Goal: Information Seeking & Learning: Learn about a topic

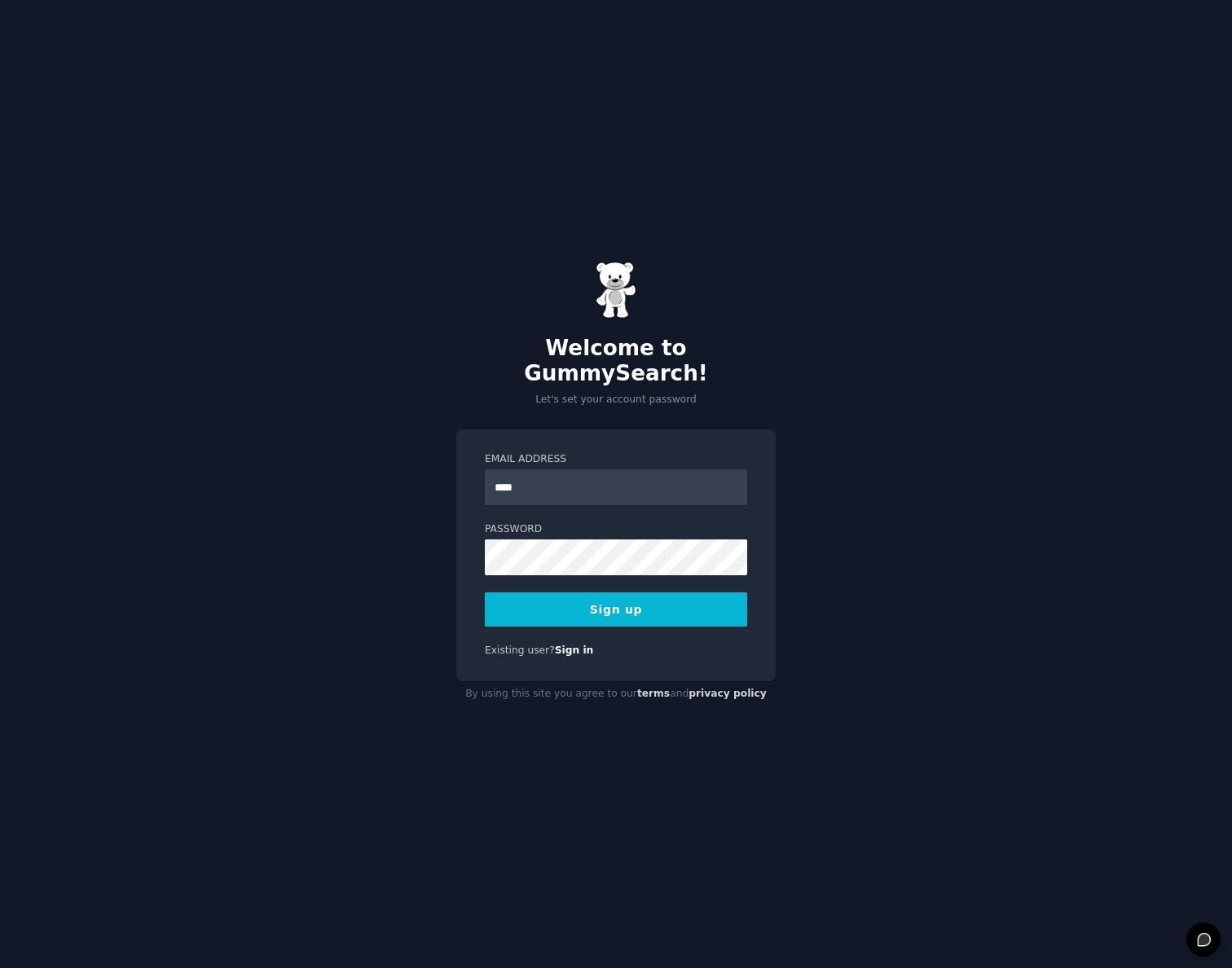
type input "**********"
click at [585, 602] on button "Sign up" at bounding box center [616, 610] width 262 height 35
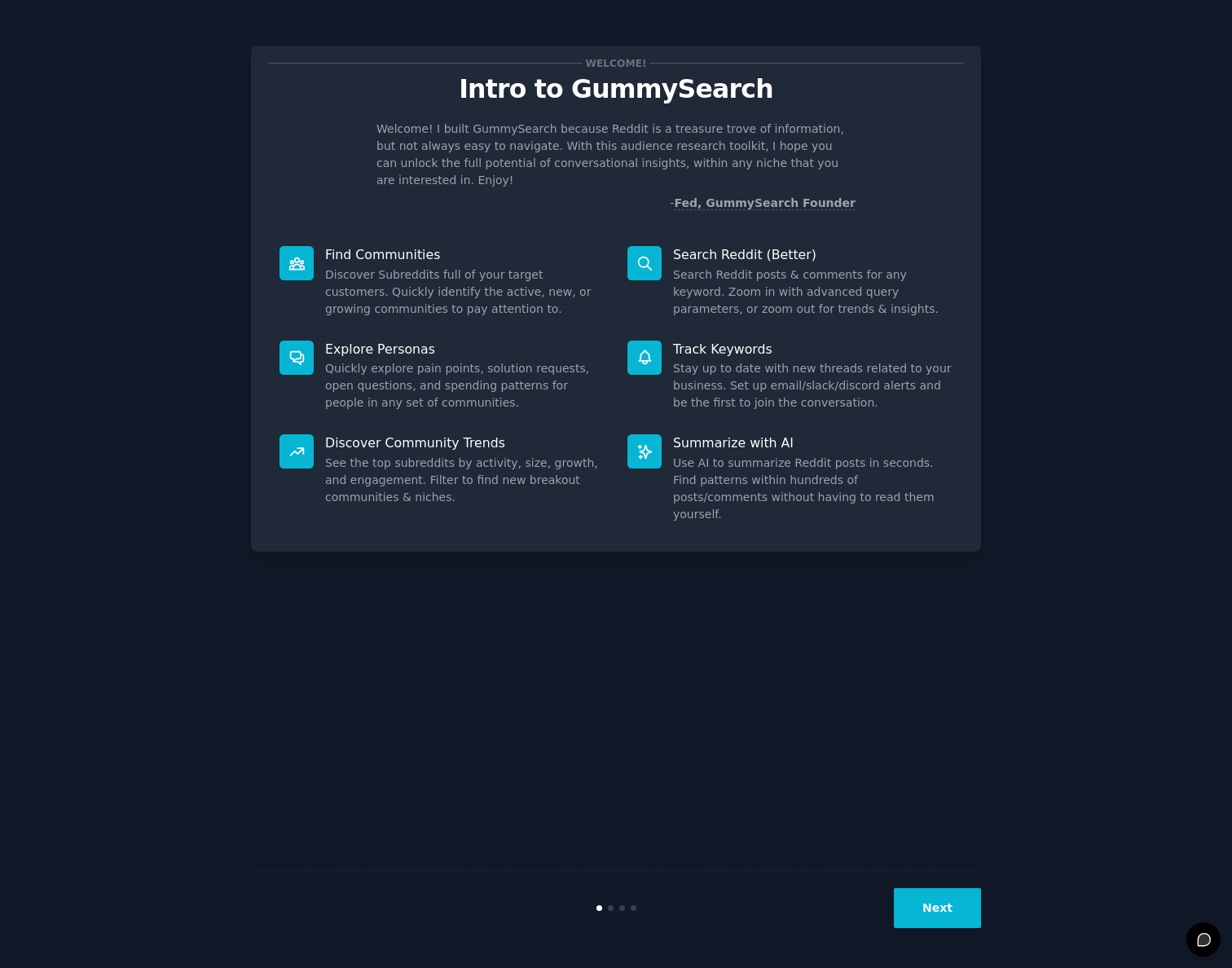
click at [936, 893] on button "Next" at bounding box center [938, 908] width 87 height 40
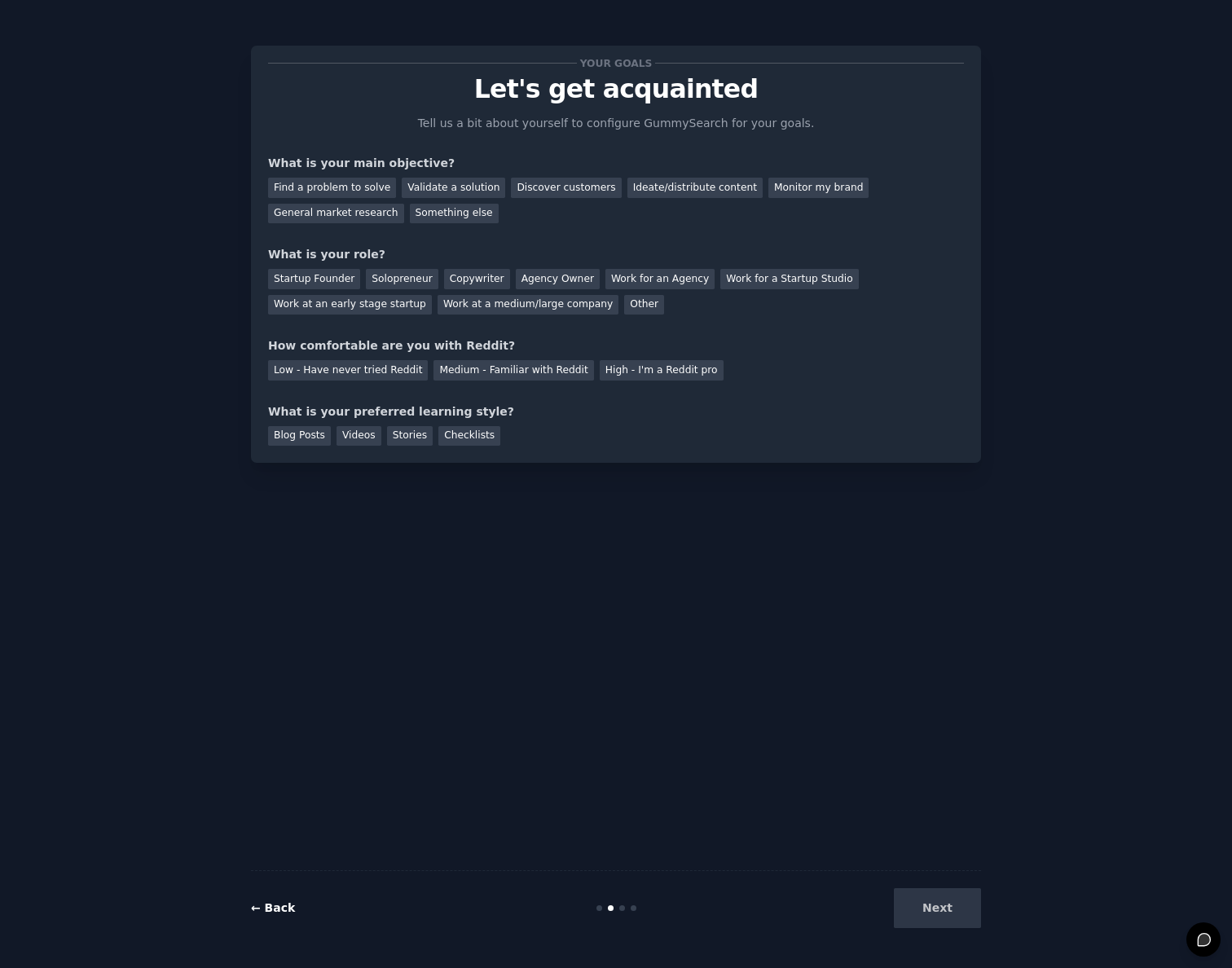
click at [269, 902] on link "← Back" at bounding box center [273, 908] width 44 height 13
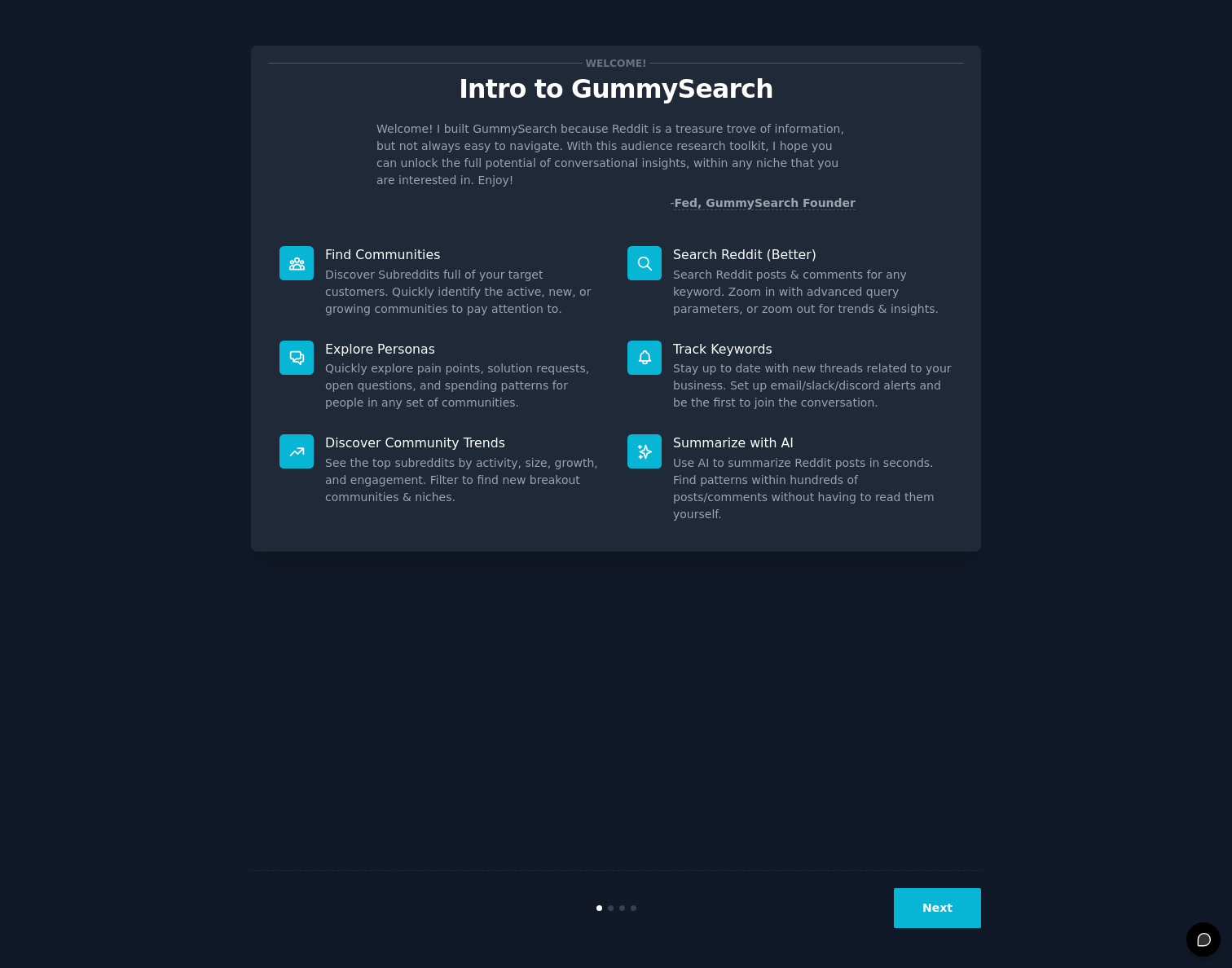
click at [949, 918] on button "Next" at bounding box center [938, 908] width 87 height 40
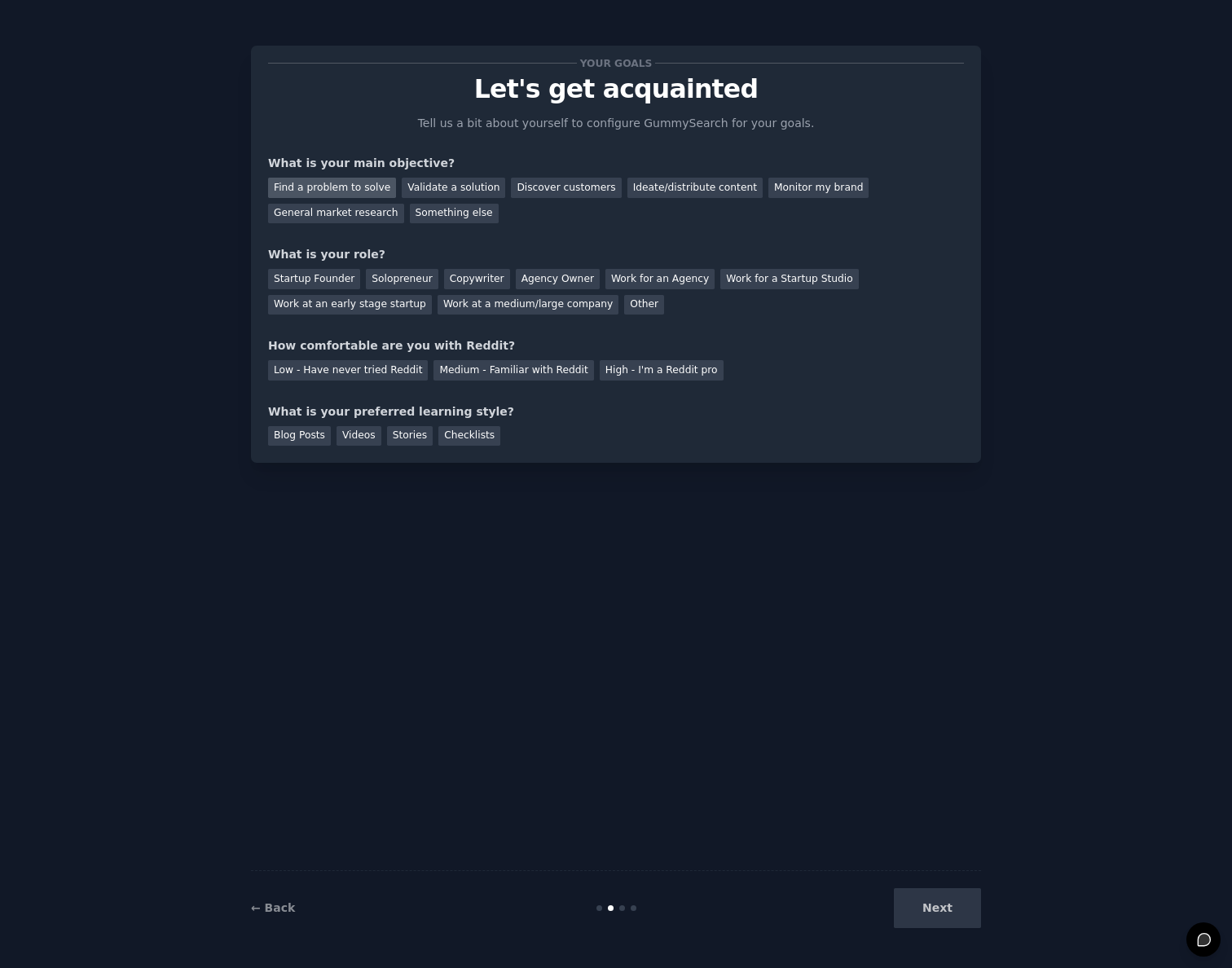
click at [369, 184] on div "Find a problem to solve" at bounding box center [331, 188] width 128 height 21
click at [432, 181] on div "Validate a solution" at bounding box center [453, 188] width 104 height 21
click at [539, 181] on div "Discover customers" at bounding box center [565, 188] width 110 height 21
click at [386, 274] on div "Solopreneur" at bounding box center [401, 278] width 72 height 21
click at [508, 368] on div "Medium - Familiar with Reddit" at bounding box center [513, 370] width 160 height 21
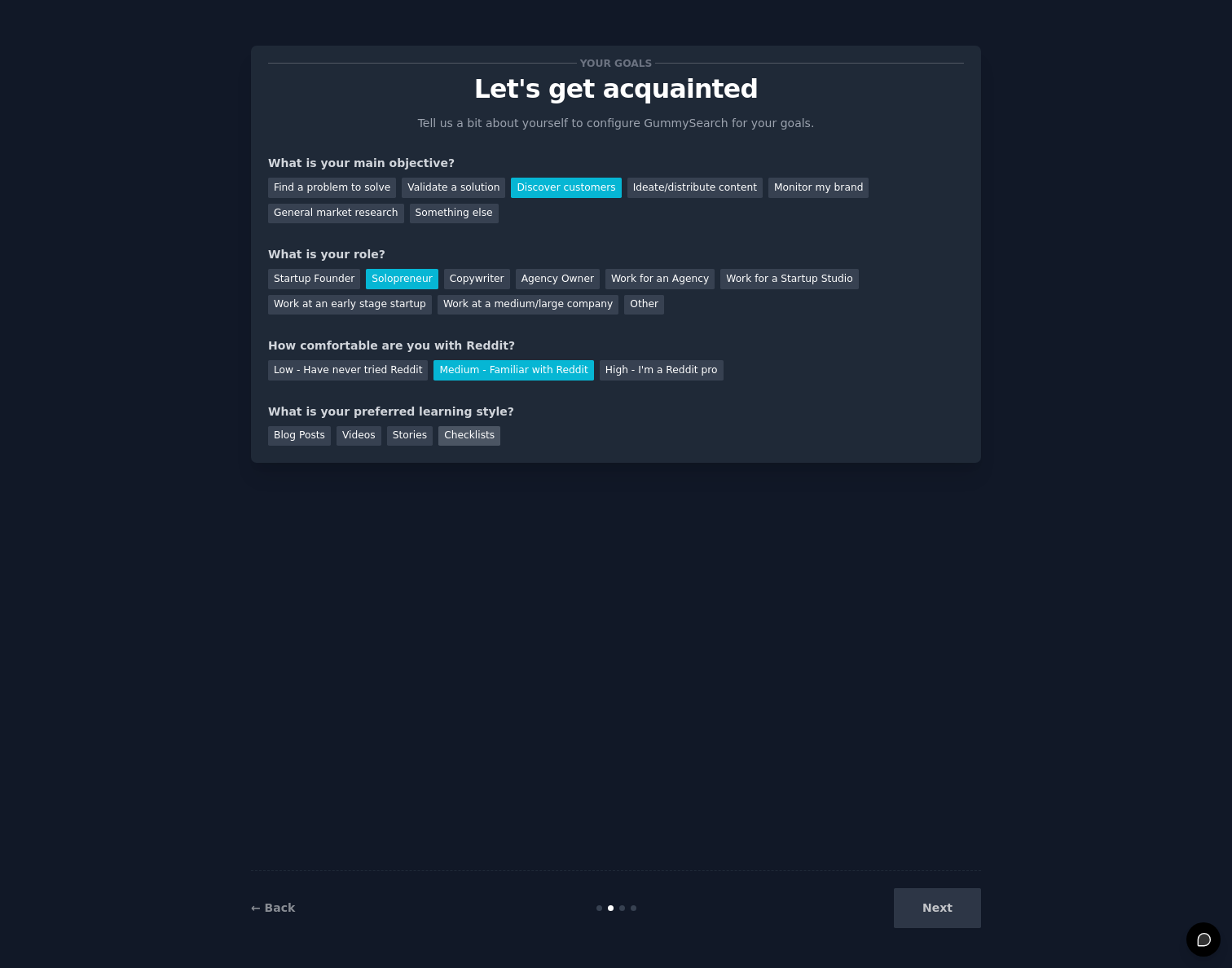
click at [465, 428] on div "Checklists" at bounding box center [469, 436] width 62 height 21
drag, startPoint x: 949, startPoint y: 904, endPoint x: 972, endPoint y: 902, distance: 23.1
click at [949, 904] on button "Next" at bounding box center [938, 908] width 87 height 40
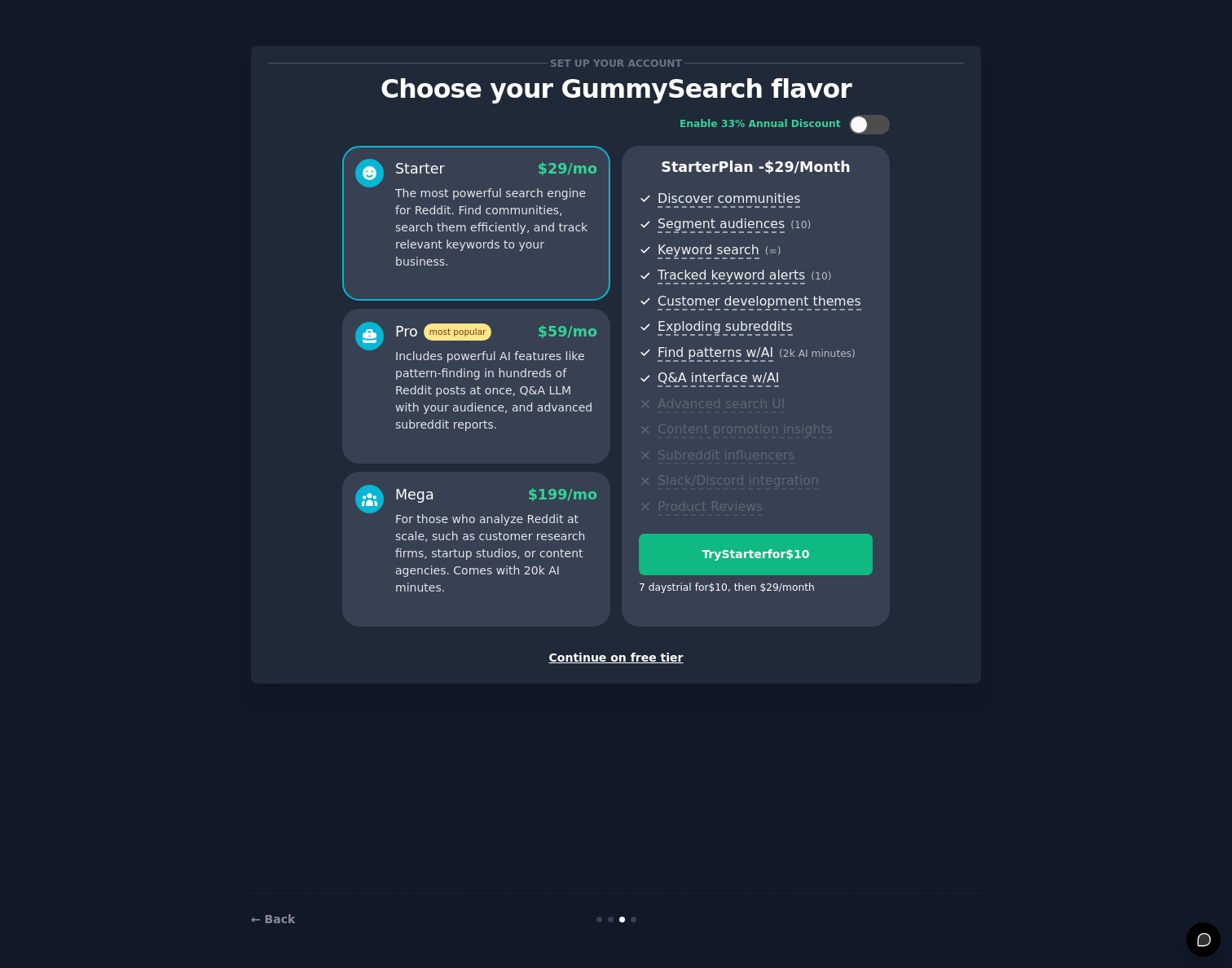
click at [642, 659] on div "Continue on free tier" at bounding box center [616, 657] width 696 height 17
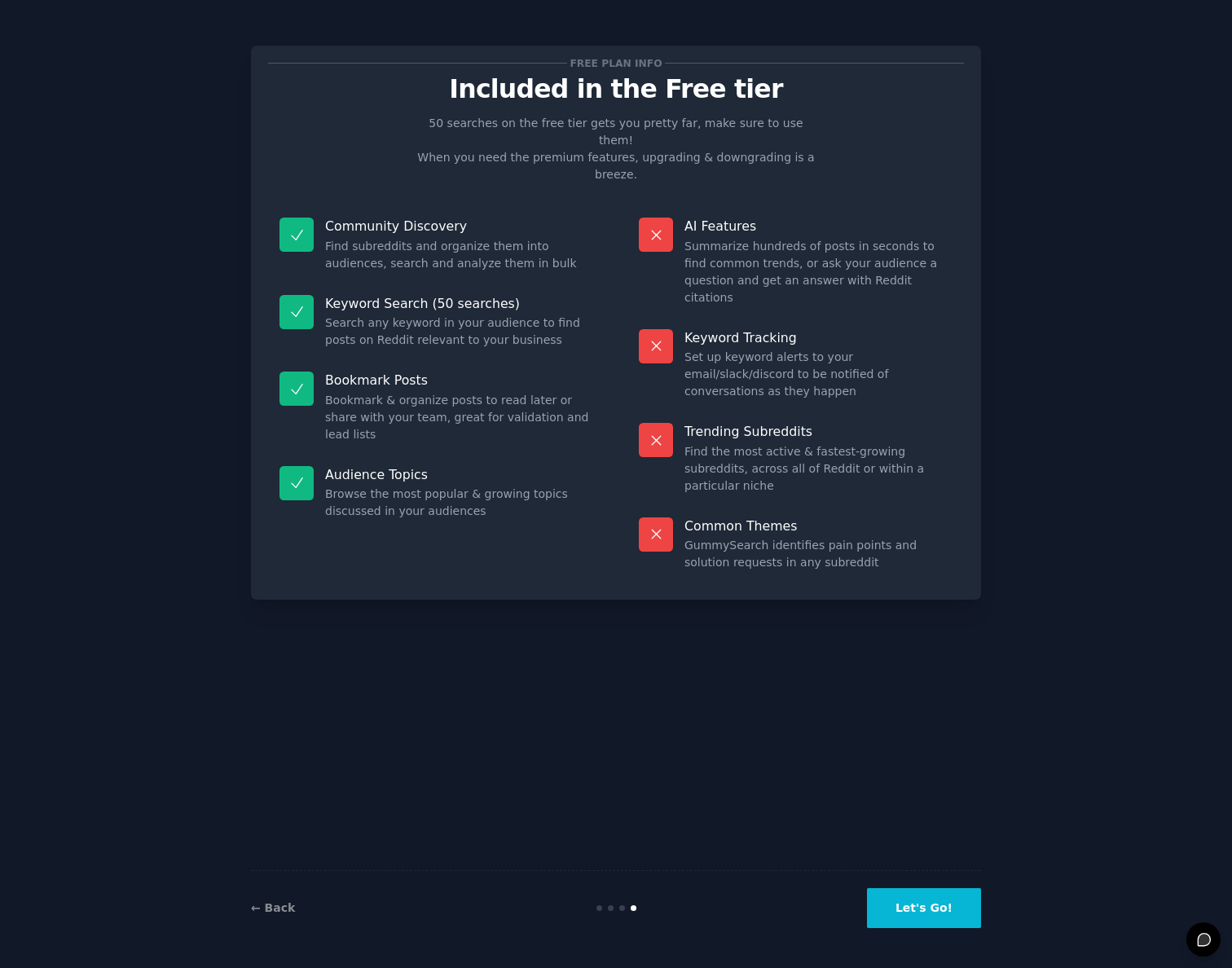
click at [931, 914] on button "Let's Go!" at bounding box center [924, 908] width 114 height 40
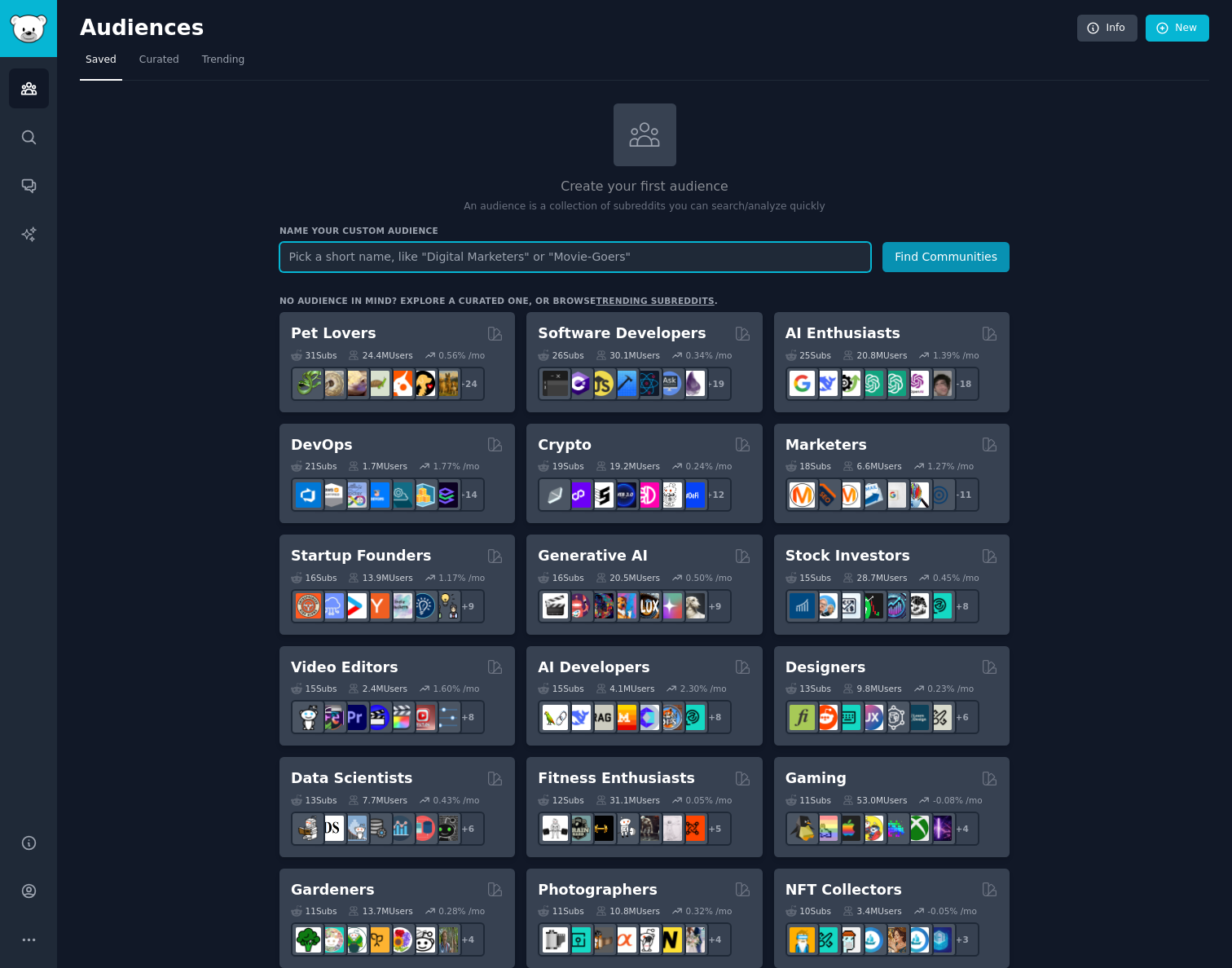
click at [427, 255] on input "text" at bounding box center [575, 257] width 592 height 30
type input "retro t-shirts"
click at [883, 242] on button "Find Communities" at bounding box center [946, 257] width 127 height 30
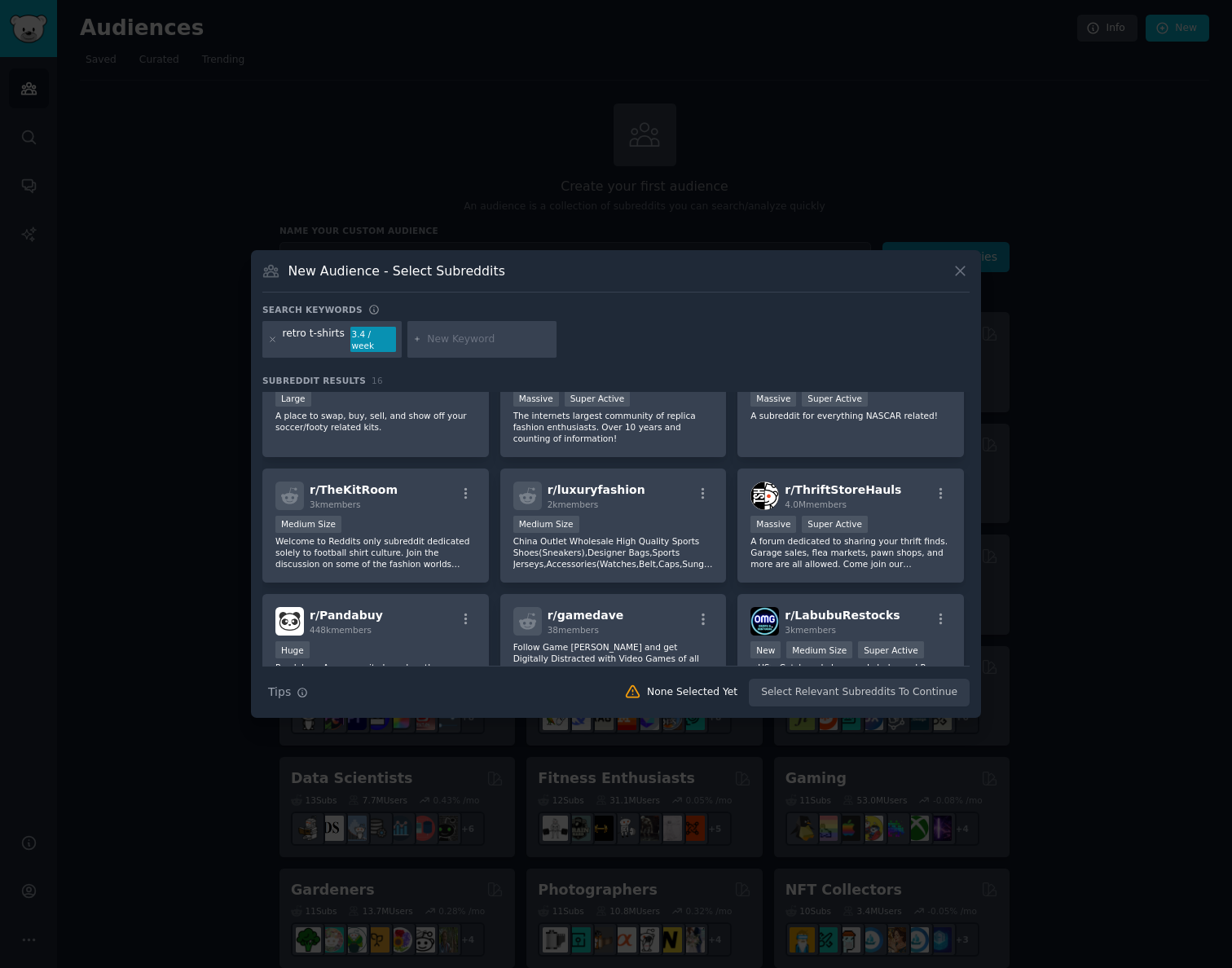
scroll to position [317, 0]
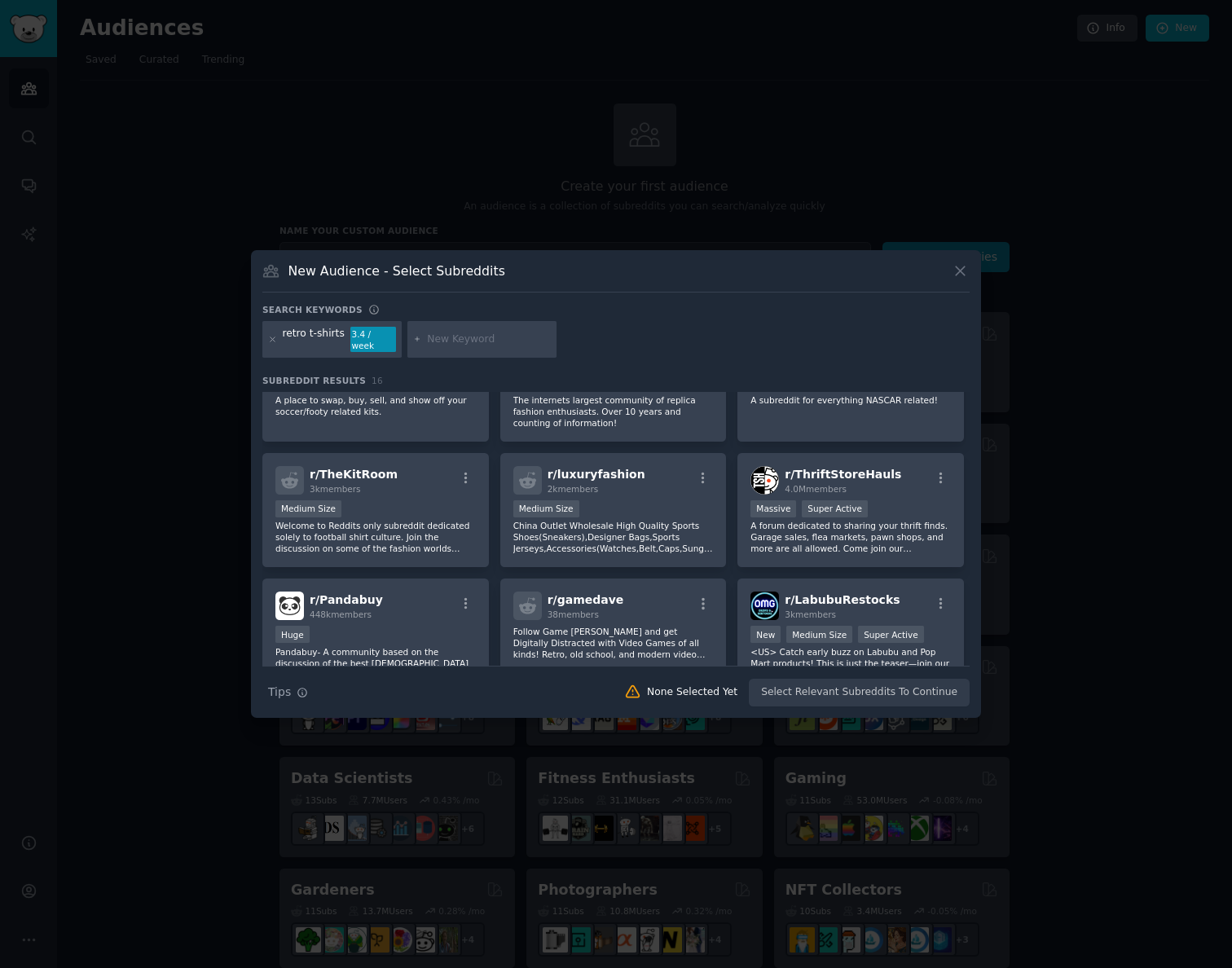
click at [964, 276] on icon at bounding box center [960, 270] width 17 height 17
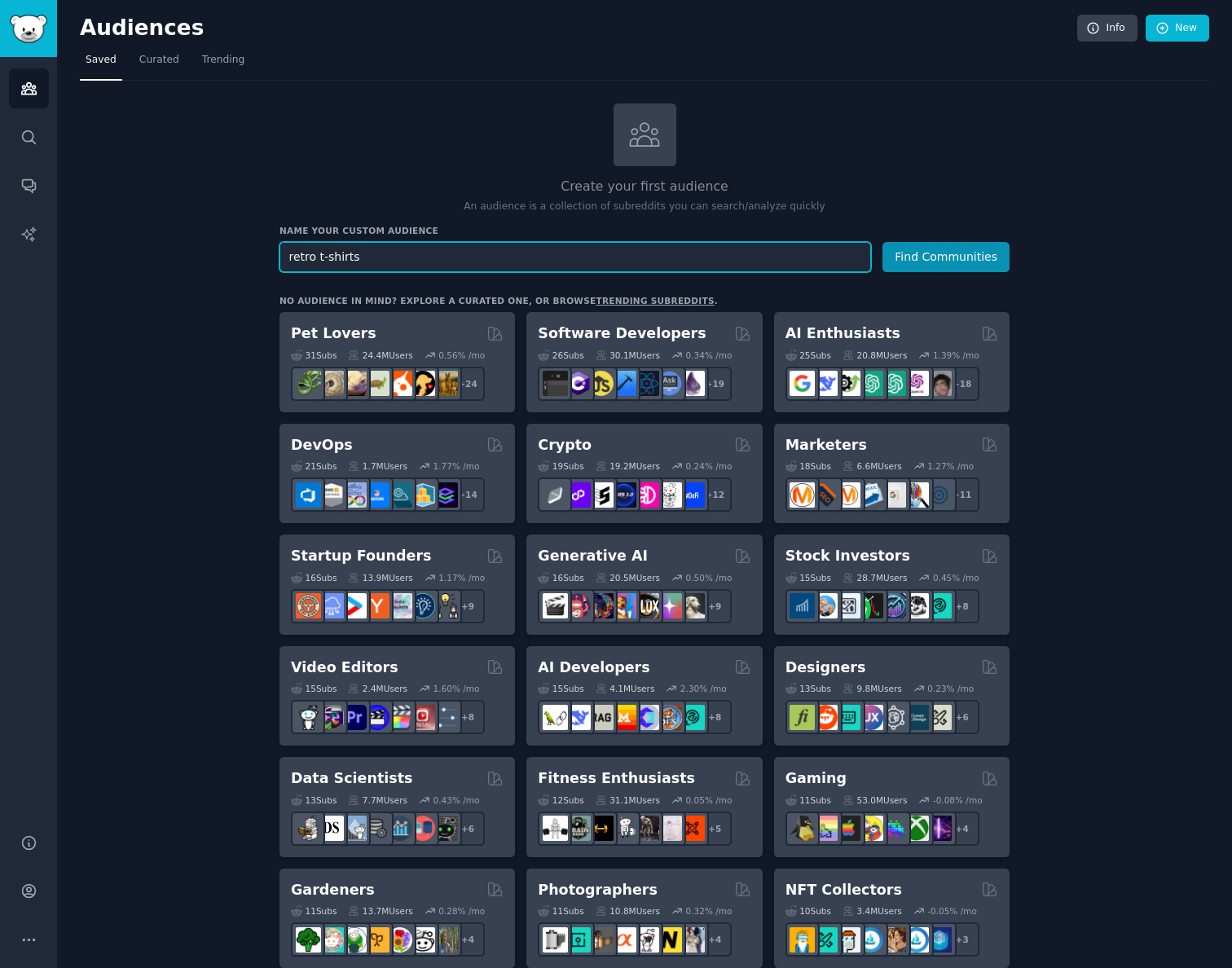
drag, startPoint x: 312, startPoint y: 256, endPoint x: 368, endPoint y: 272, distance: 58.2
click at [314, 255] on input "retro t-shirts" at bounding box center [575, 257] width 592 height 30
type input "retro positive t-shirts"
click at [883, 242] on button "Find Communities" at bounding box center [946, 257] width 127 height 30
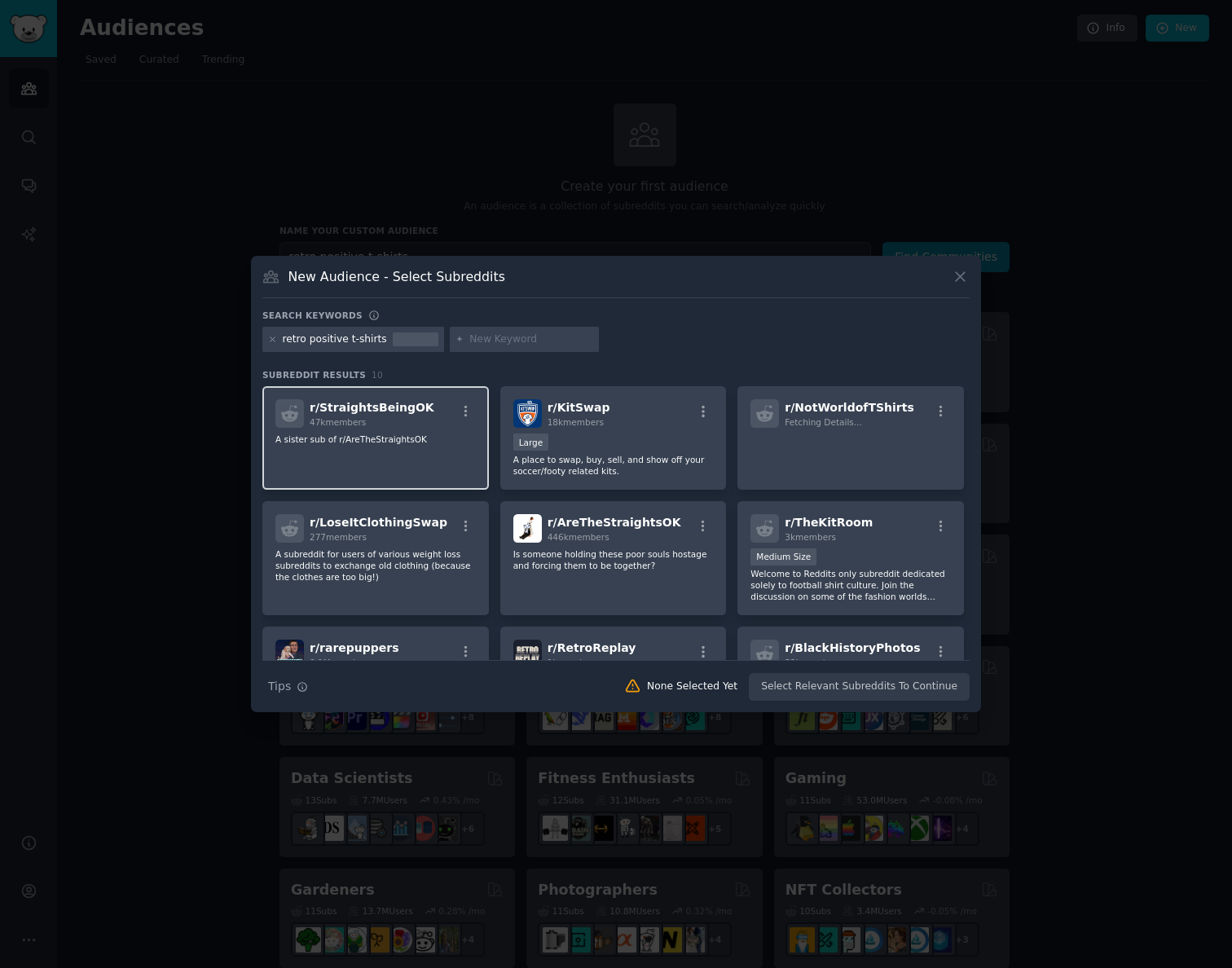
click at [438, 448] on div "r/ StraightsBeingOK 47k members A sister sub of r/AreTheStraightsOK" at bounding box center [375, 438] width 227 height 104
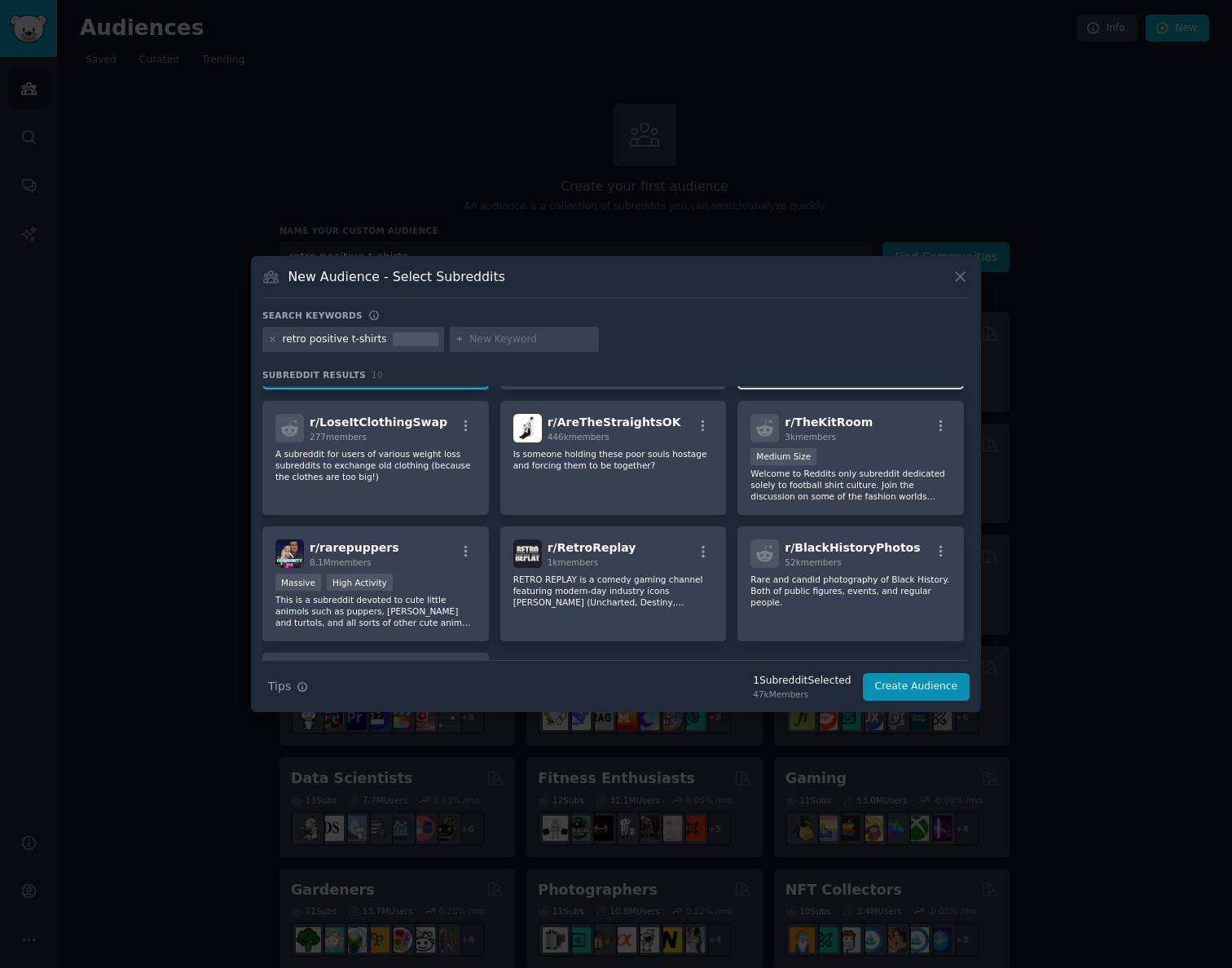
scroll to position [102, 0]
click at [273, 337] on icon at bounding box center [272, 339] width 9 height 9
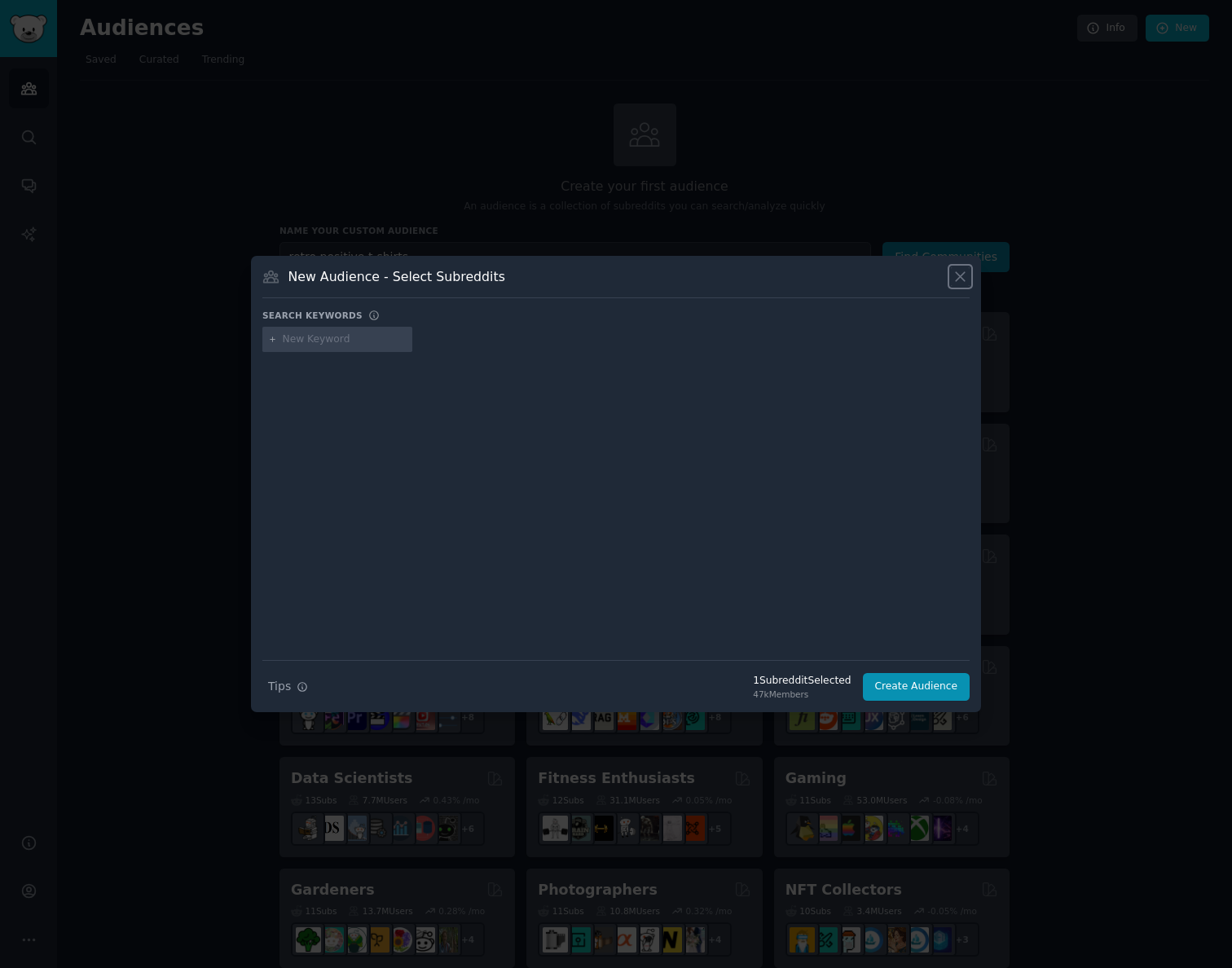
drag, startPoint x: 956, startPoint y: 274, endPoint x: 944, endPoint y: 282, distance: 14.4
click at [956, 274] on icon at bounding box center [960, 276] width 17 height 17
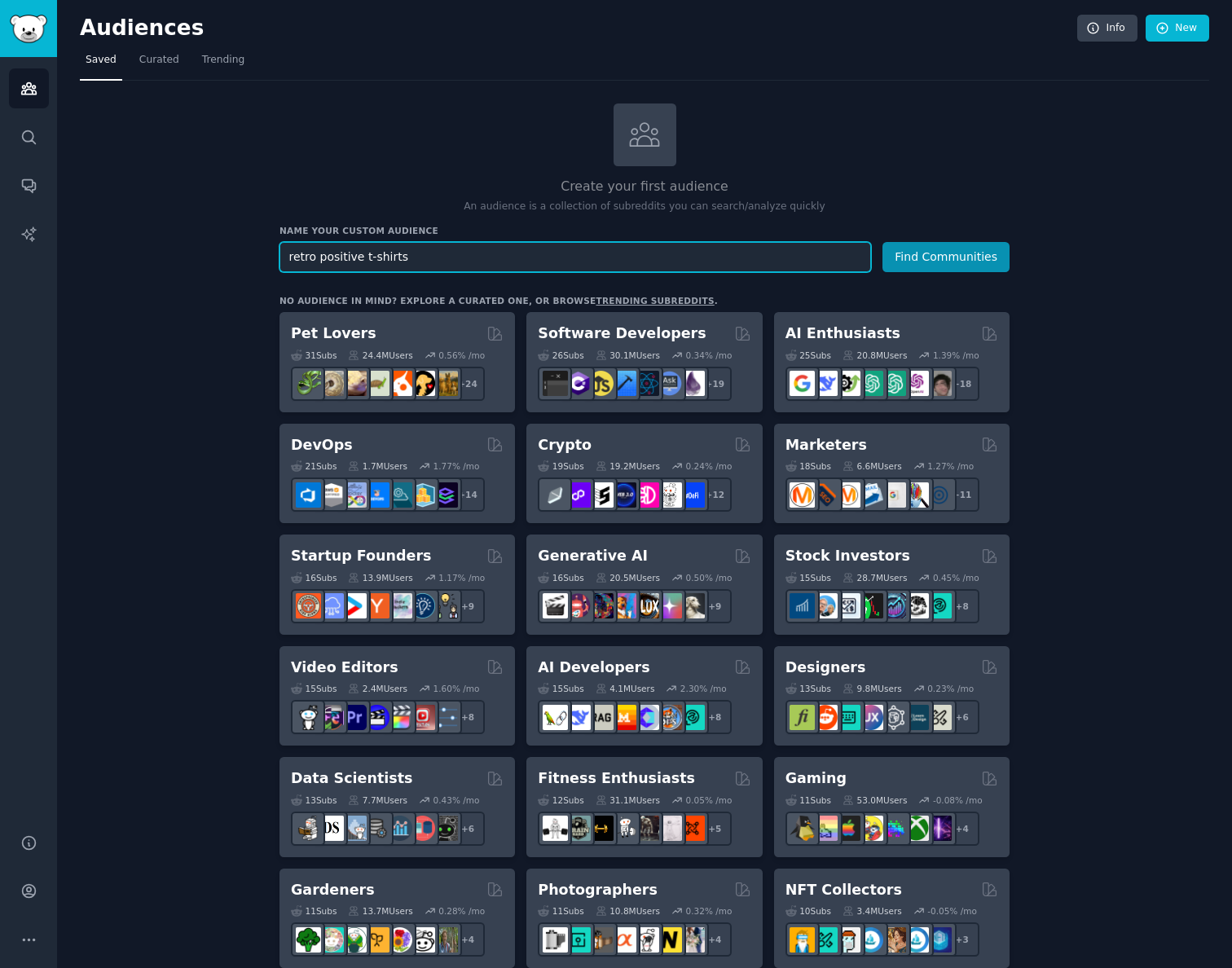
click at [554, 255] on input "retro positive t-shirts" at bounding box center [575, 257] width 592 height 30
drag, startPoint x: 358, startPoint y: 255, endPoint x: 447, endPoint y: 255, distance: 89.0
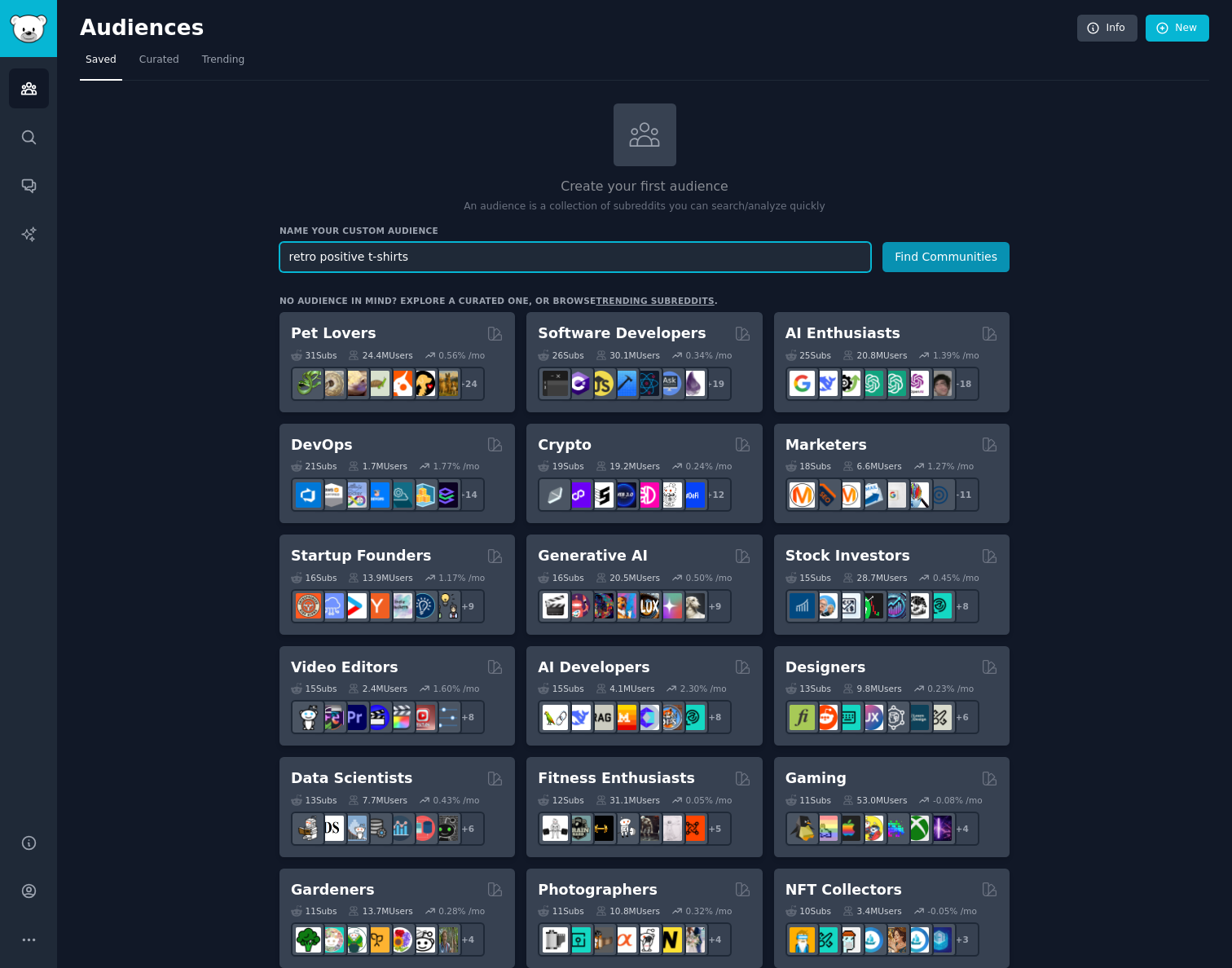
click at [447, 255] on input "retro positive t-shirts" at bounding box center [575, 257] width 592 height 30
click at [883, 242] on button "Find Communities" at bounding box center [946, 257] width 127 height 30
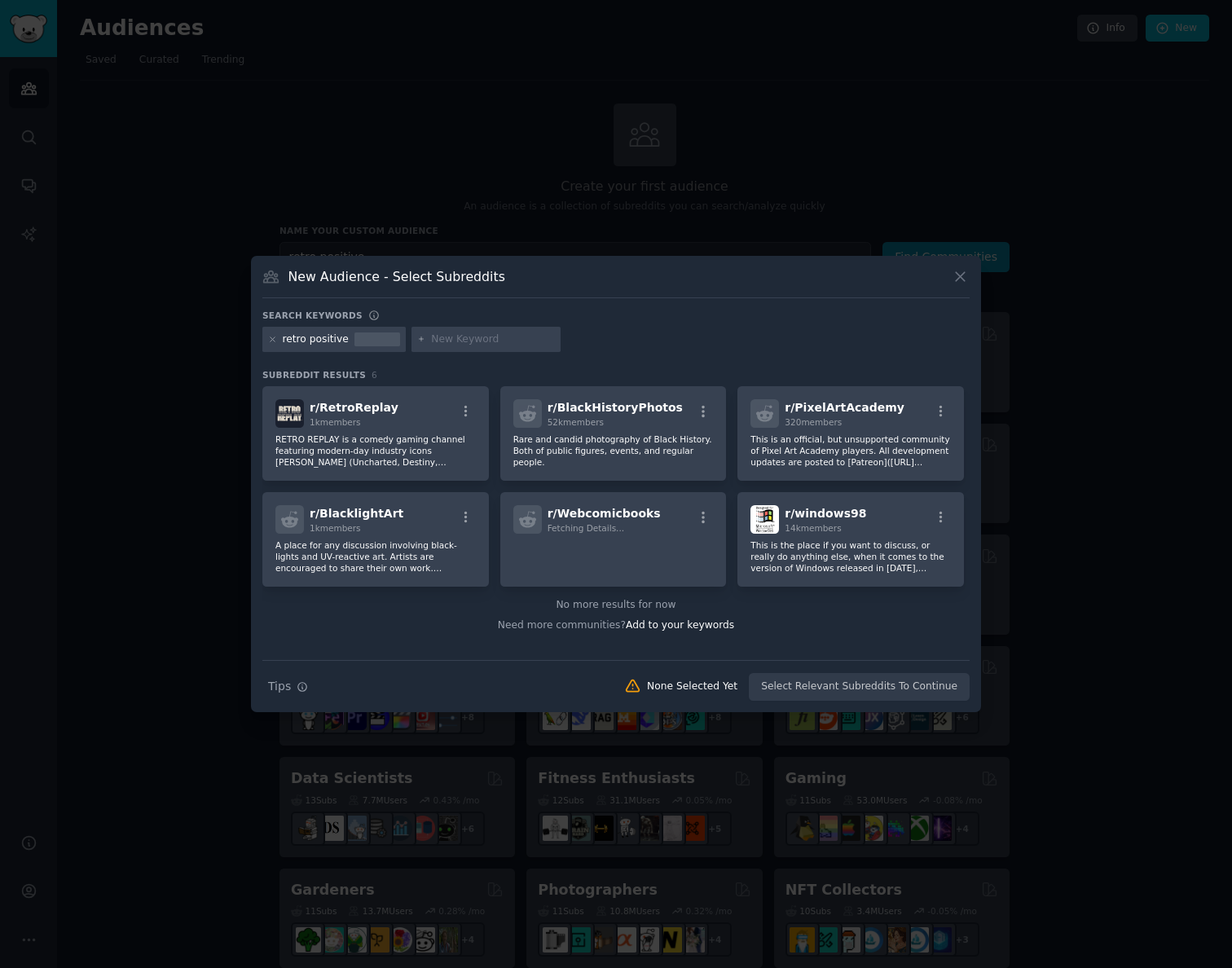
drag, startPoint x: 966, startPoint y: 273, endPoint x: 746, endPoint y: 262, distance: 220.3
click at [966, 273] on icon at bounding box center [960, 276] width 17 height 17
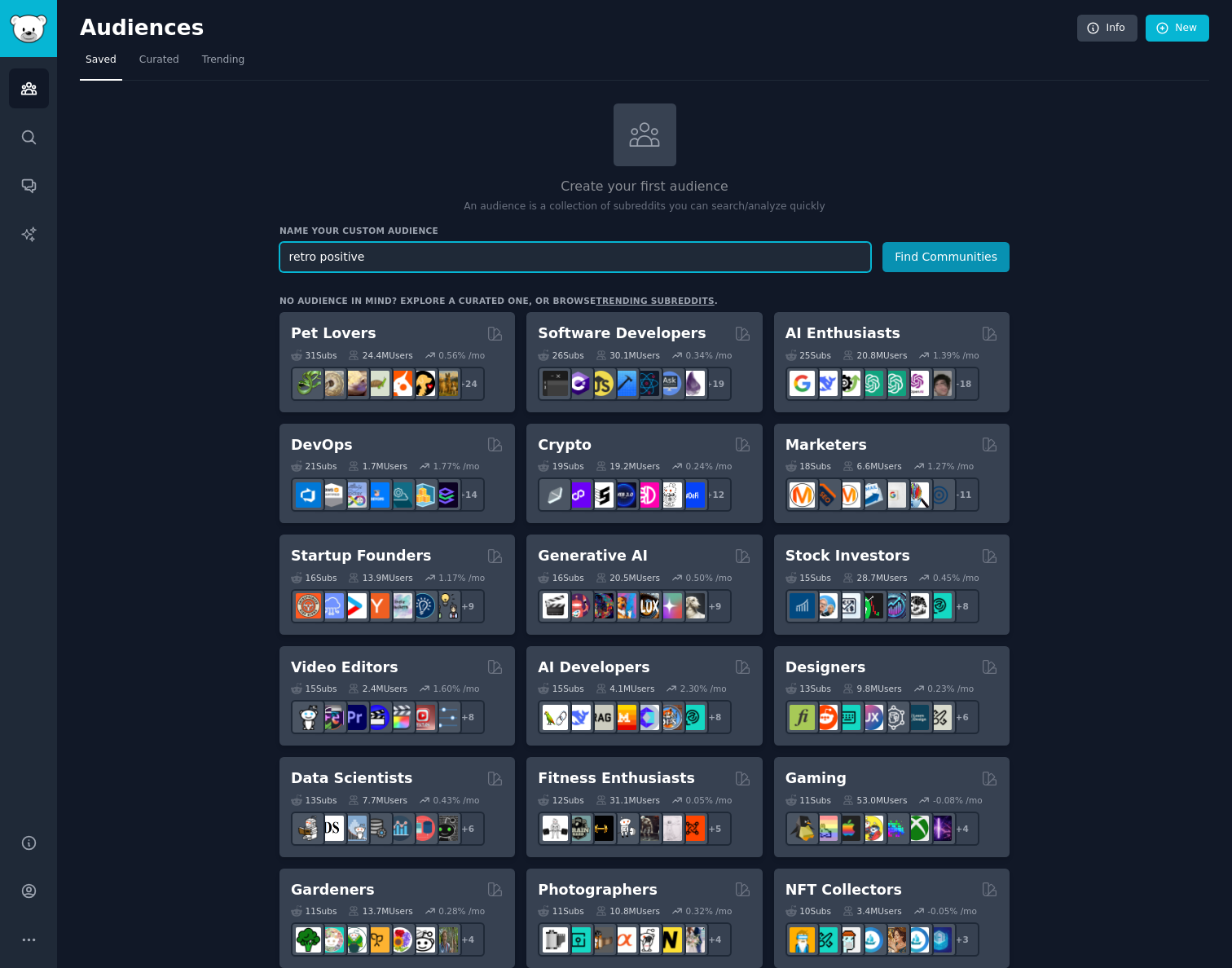
click at [417, 264] on input "retro positive" at bounding box center [575, 257] width 592 height 30
type input "positive nostalgia mod"
click at [883, 242] on button "Find Communities" at bounding box center [946, 257] width 127 height 30
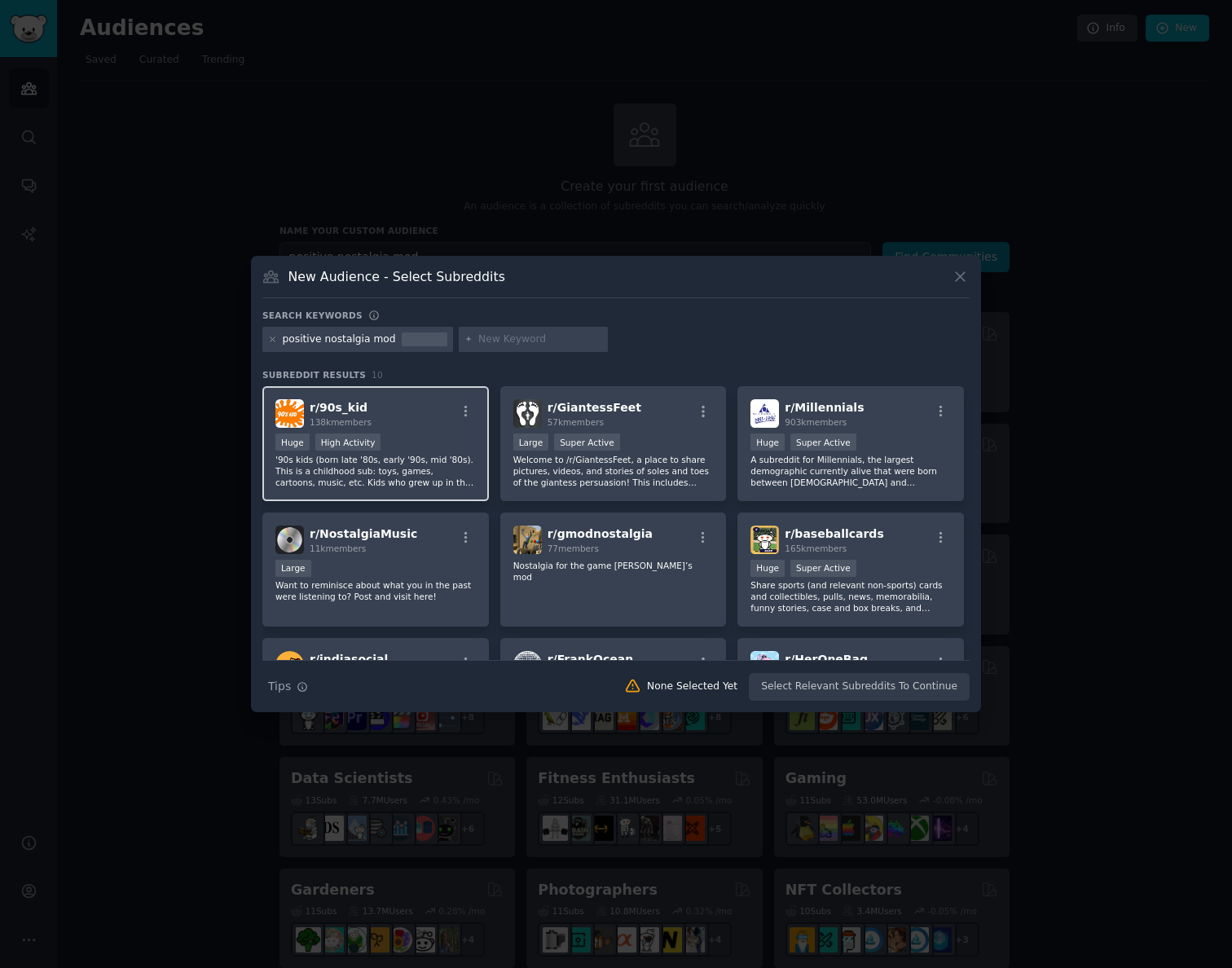
click at [435, 451] on div "Huge High Activity" at bounding box center [375, 443] width 200 height 21
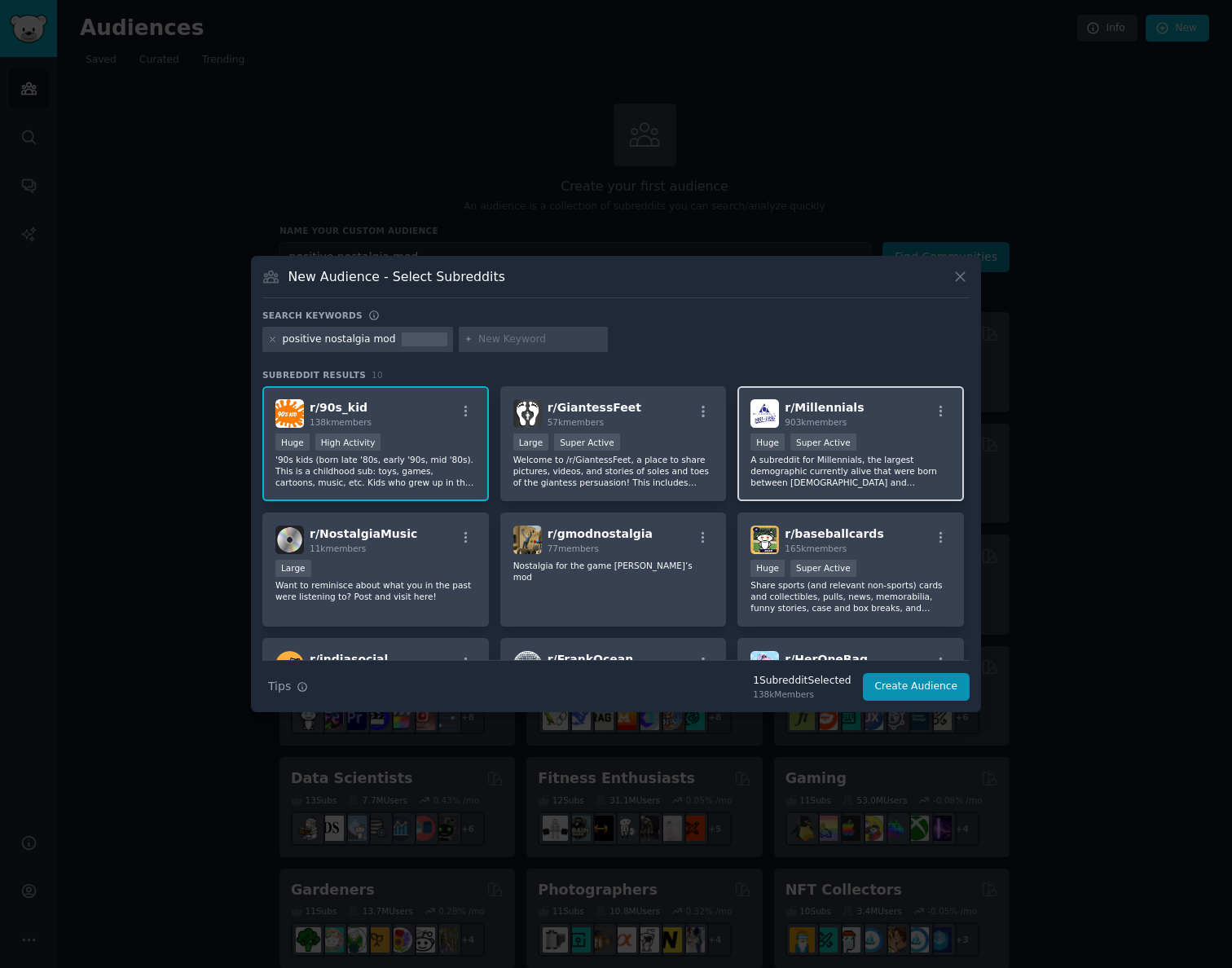
click at [841, 482] on p "A subreddit for Millennials, the largest demographic currently alive that were …" at bounding box center [850, 471] width 200 height 35
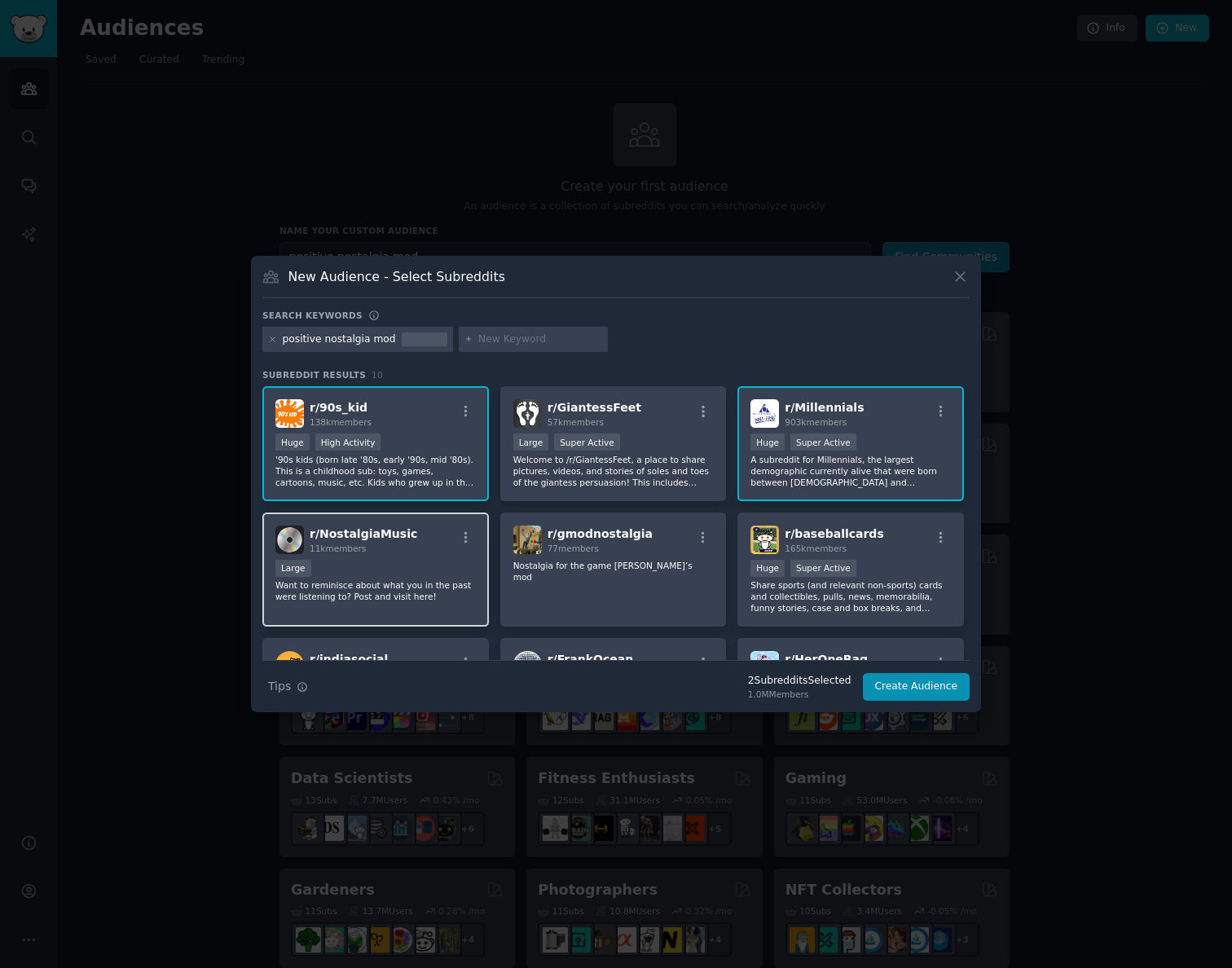
click at [401, 593] on p "Want to reminisce about what you in the past were listening to? Post and visit …" at bounding box center [375, 591] width 200 height 23
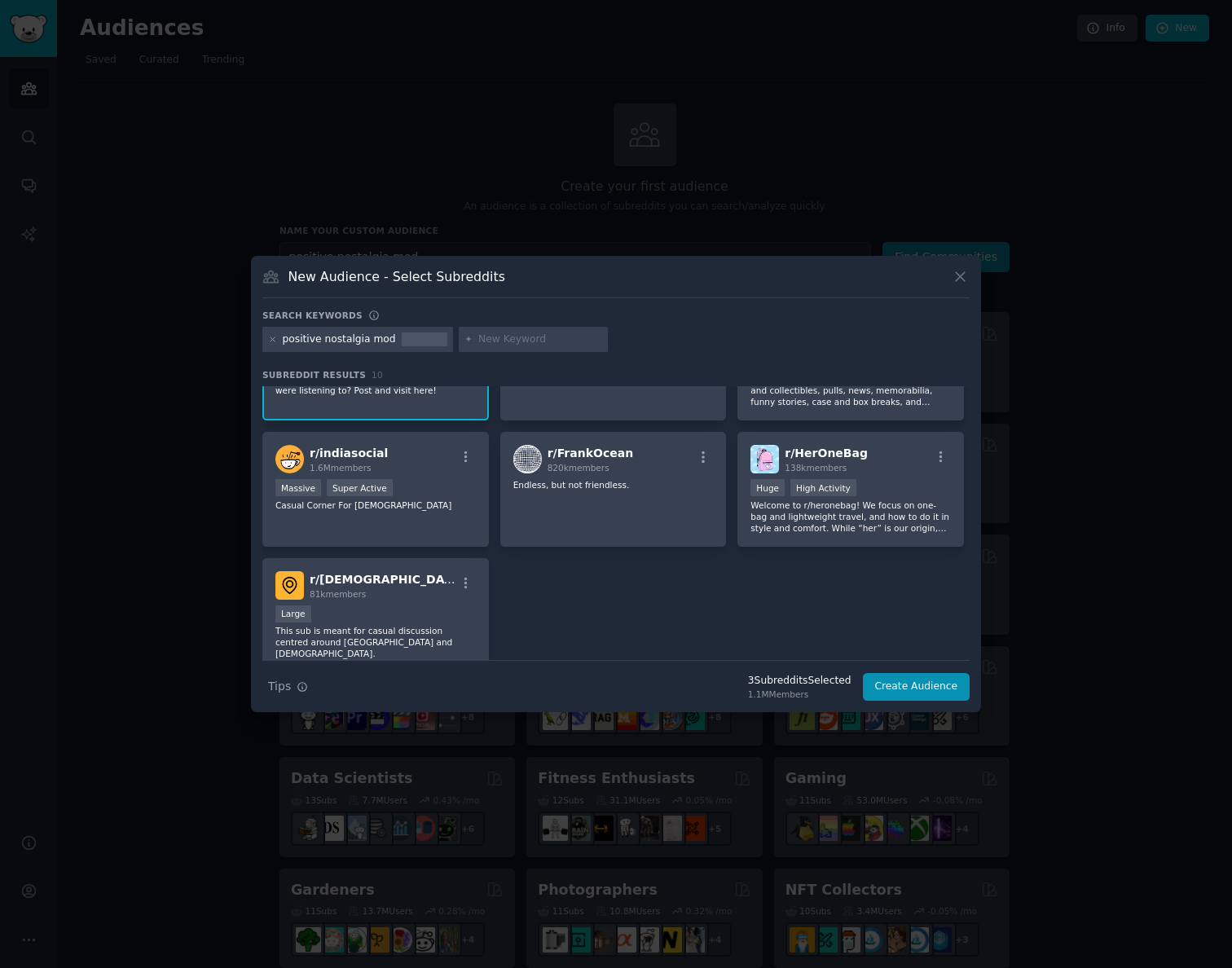
scroll to position [207, 0]
click at [917, 690] on button "Create Audience" at bounding box center [916, 687] width 108 height 28
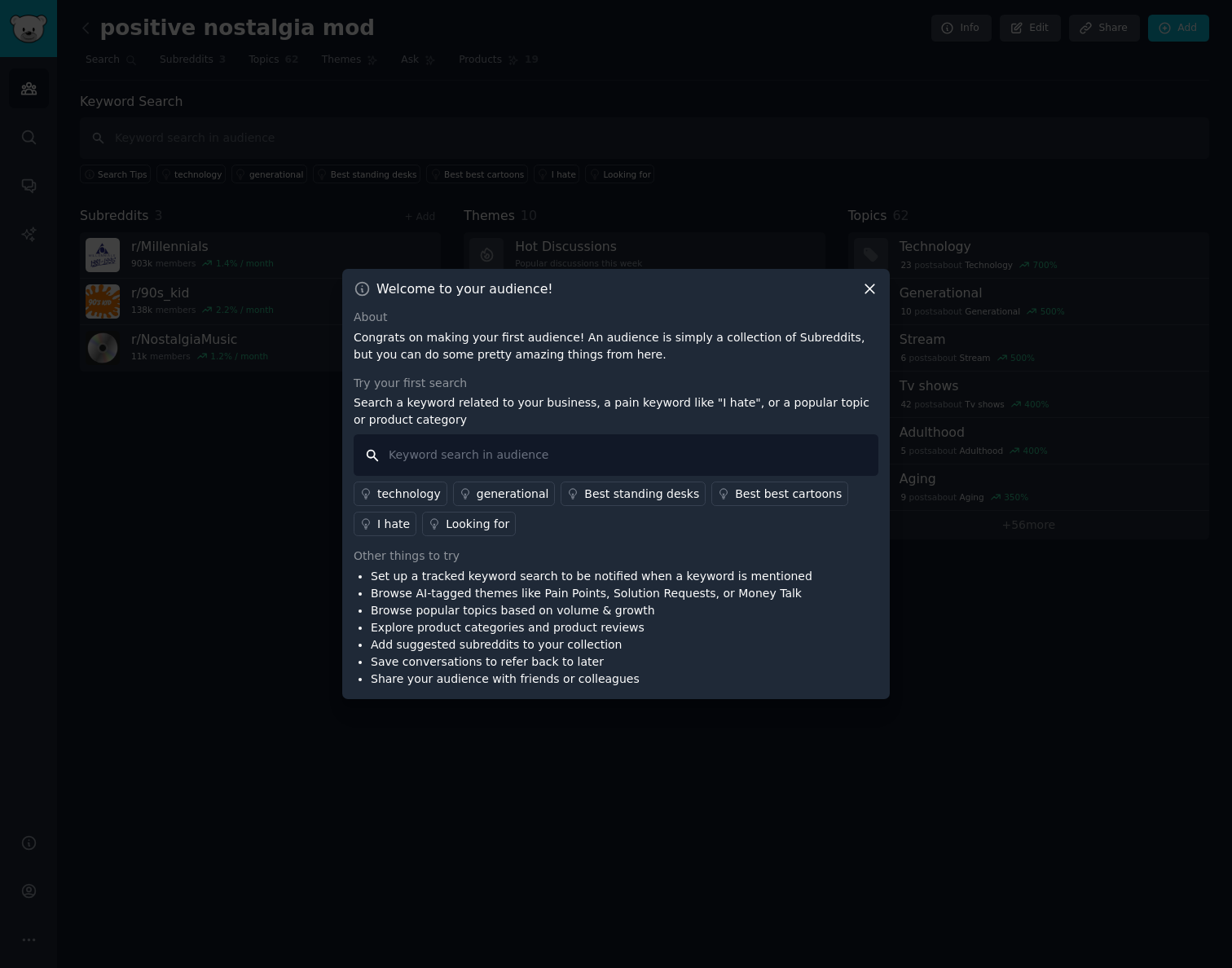
click at [449, 451] on input "text" at bounding box center [616, 455] width 525 height 41
type input "positive"
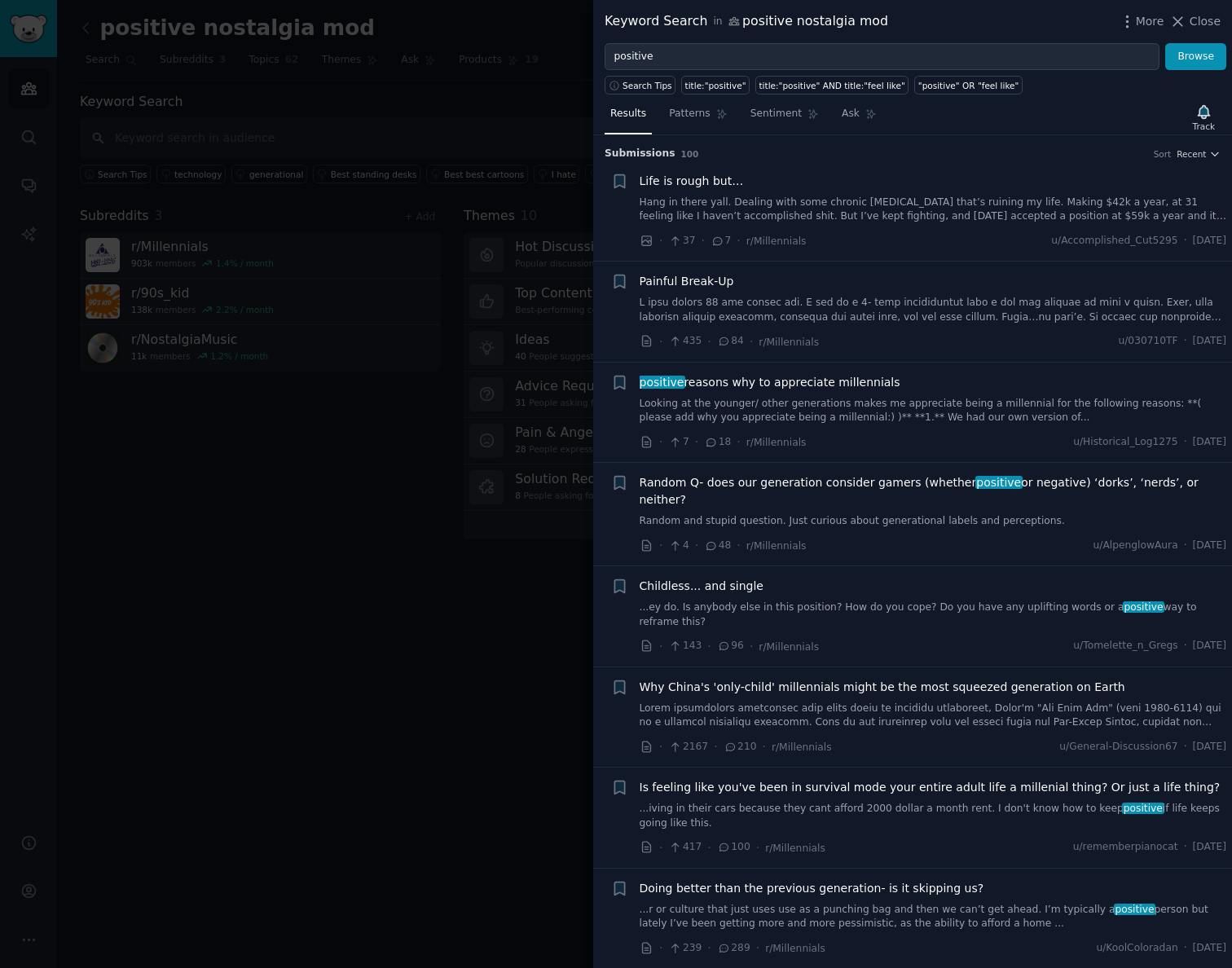
click at [817, 217] on link "Hang in there yall. Dealing with some chronic leg pain that’s ruining my life. …" at bounding box center [933, 209] width 588 height 29
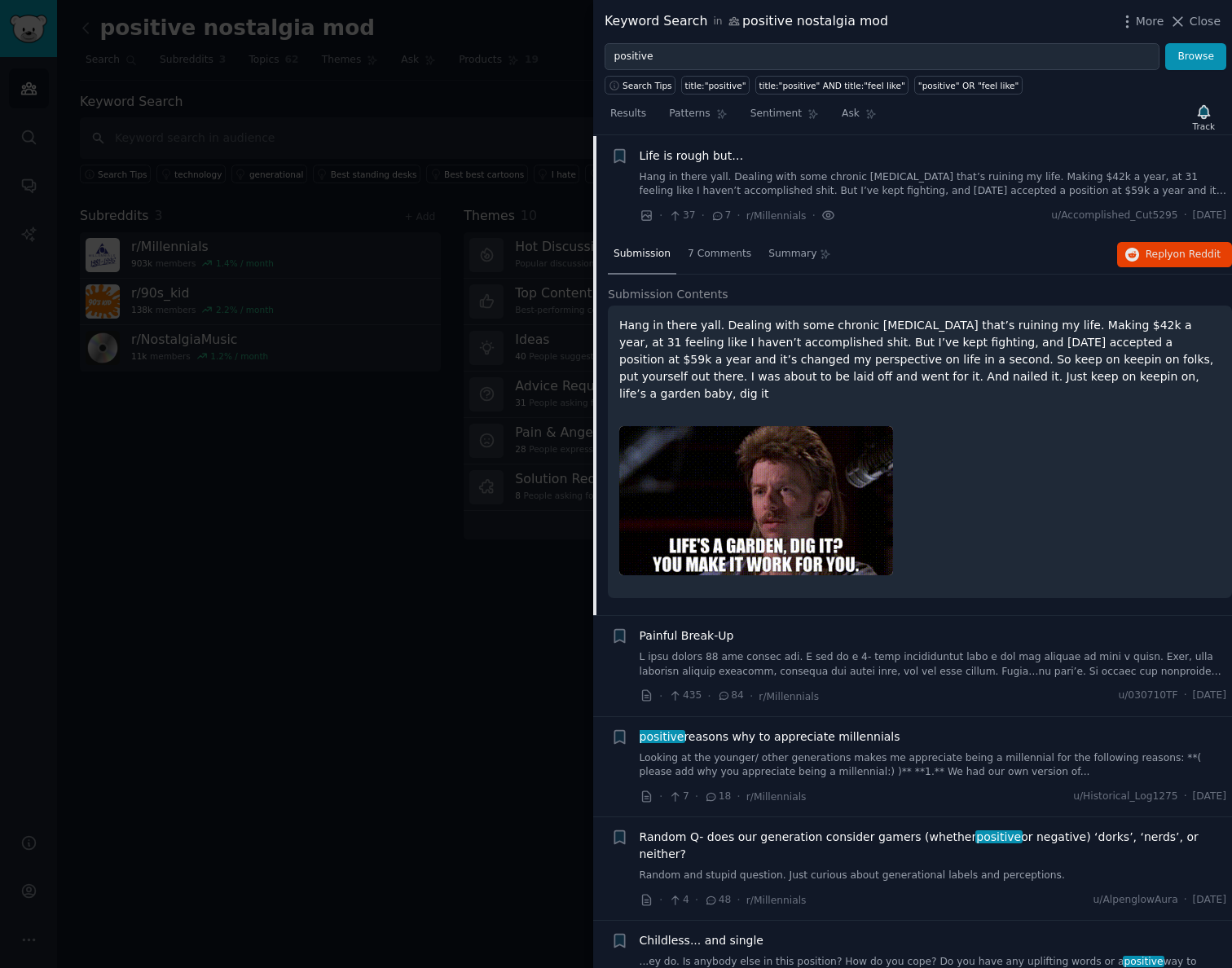
scroll to position [26, 0]
click at [1127, 18] on icon "button" at bounding box center [1127, 21] width 17 height 17
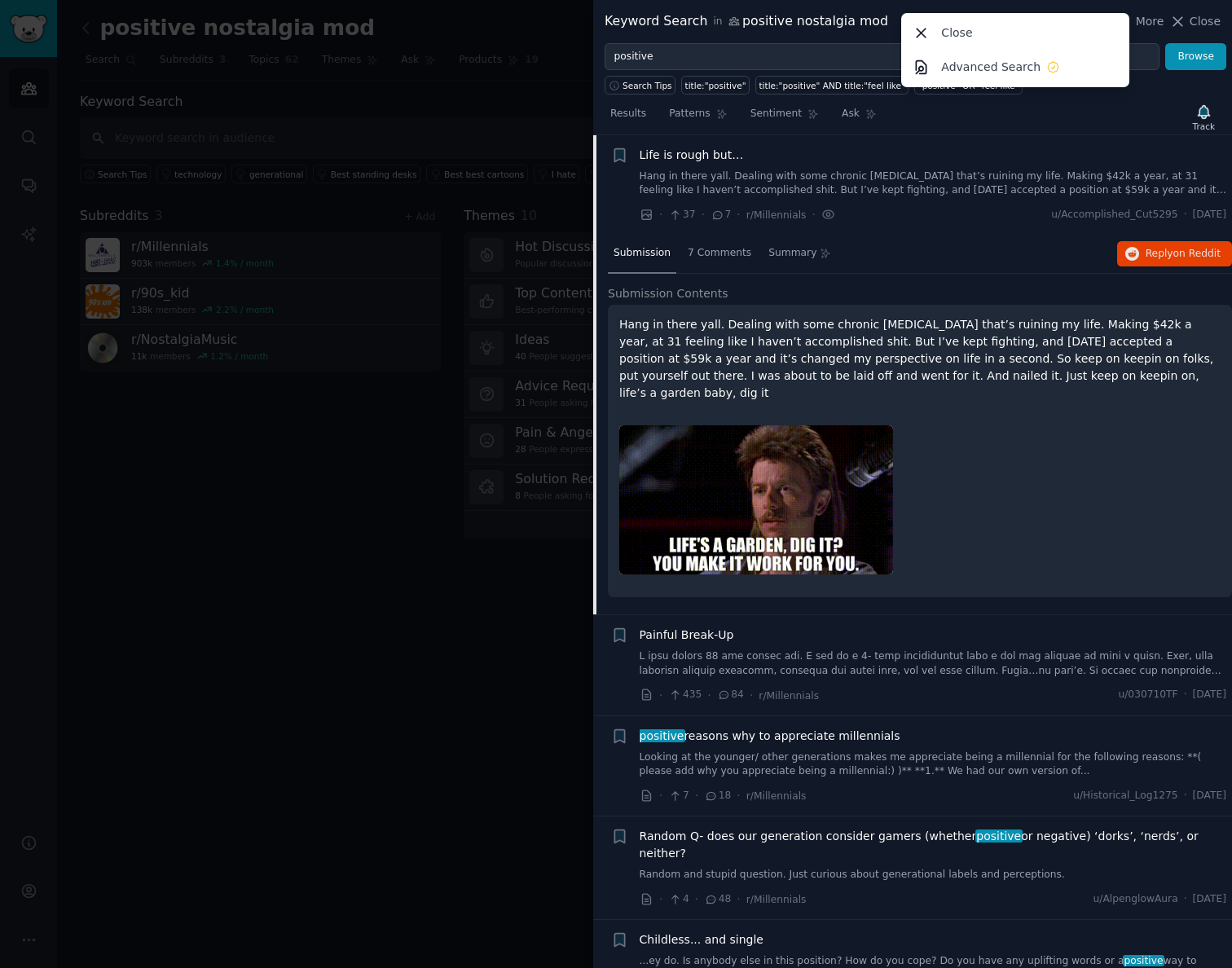
click at [381, 237] on div at bounding box center [616, 484] width 1232 height 968
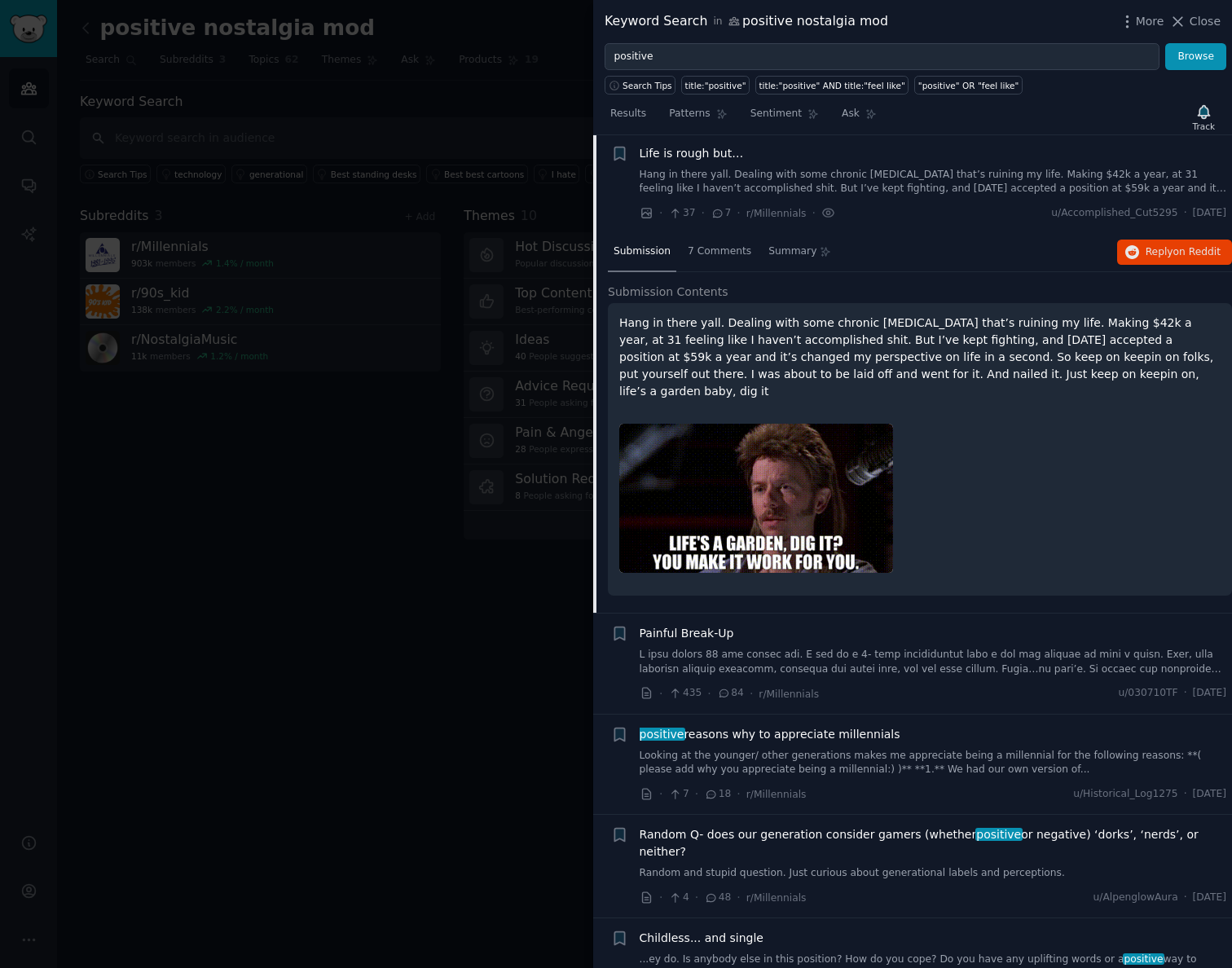
scroll to position [0, 0]
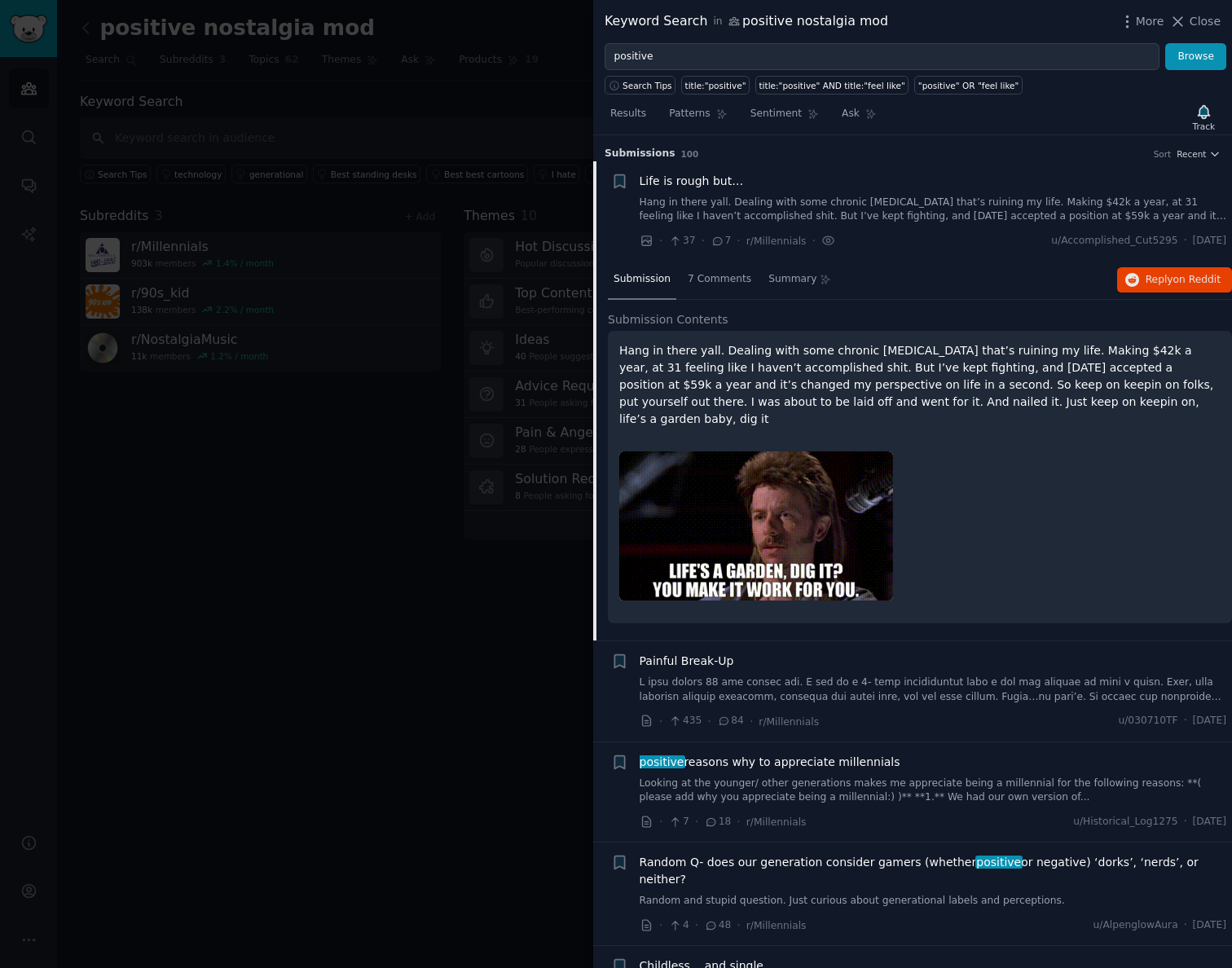
click at [339, 425] on div at bounding box center [616, 484] width 1232 height 968
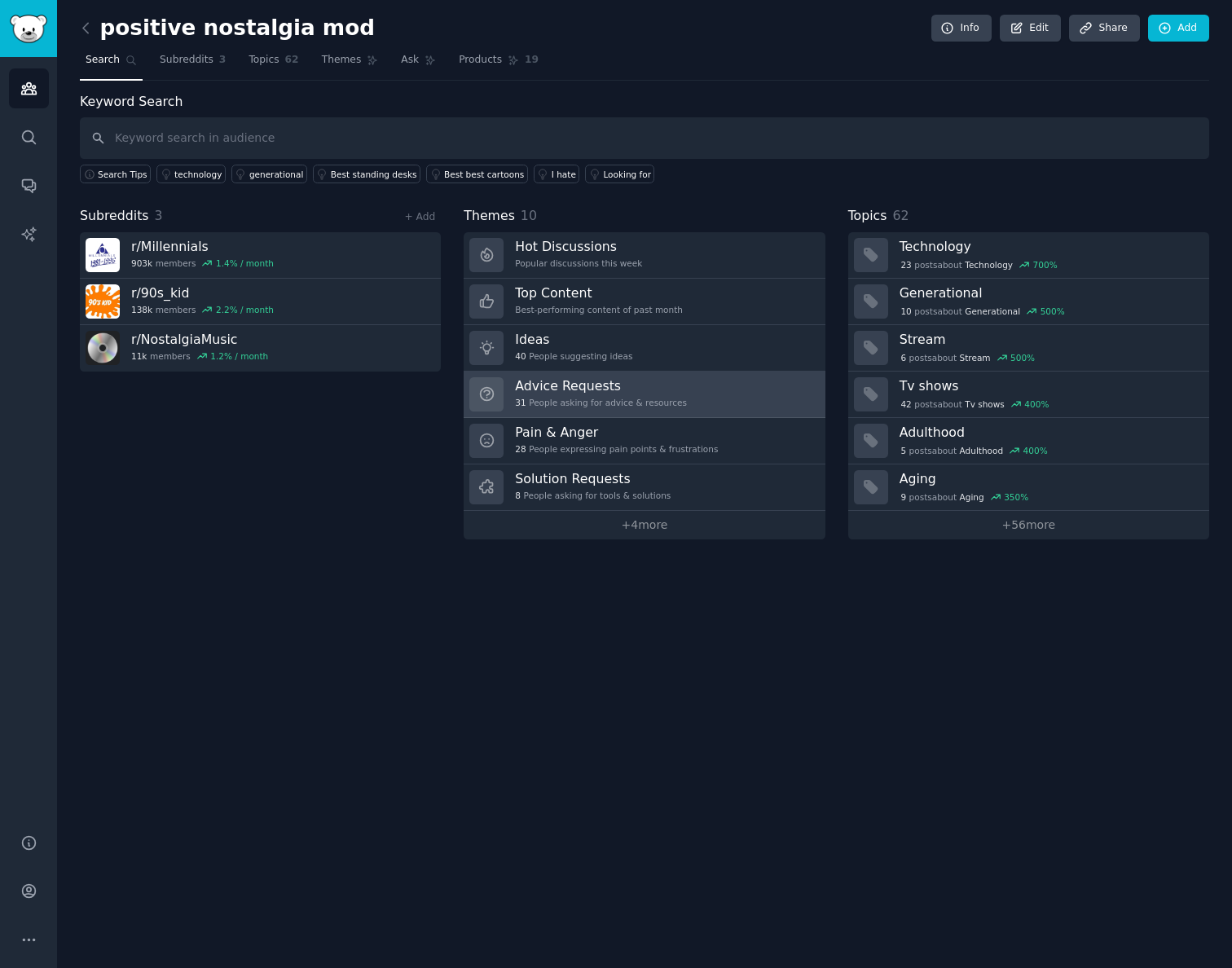
click at [615, 401] on div "31 People asking for advice & resources" at bounding box center [601, 403] width 172 height 12
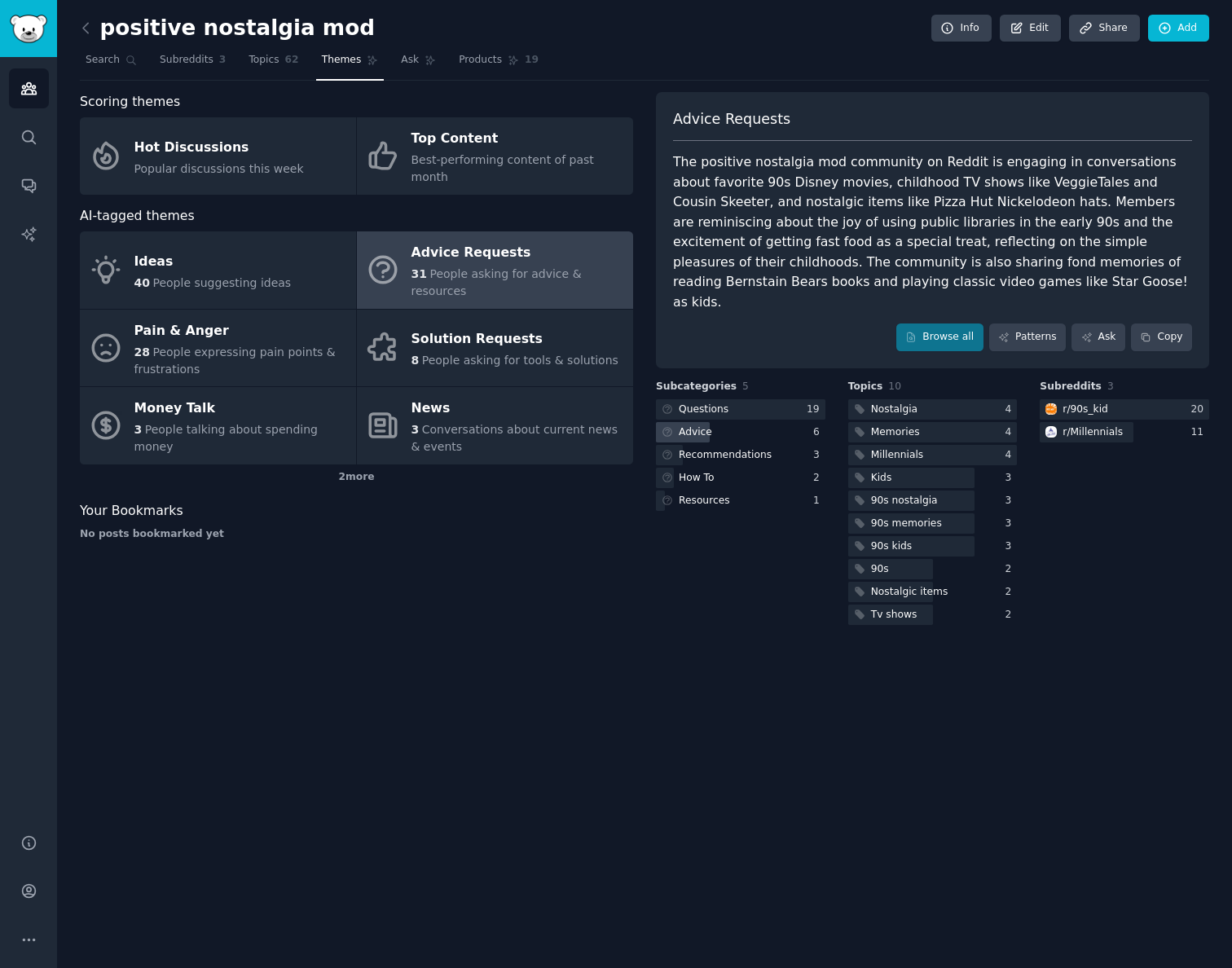
click at [700, 425] on div "Advice" at bounding box center [696, 433] width 34 height 15
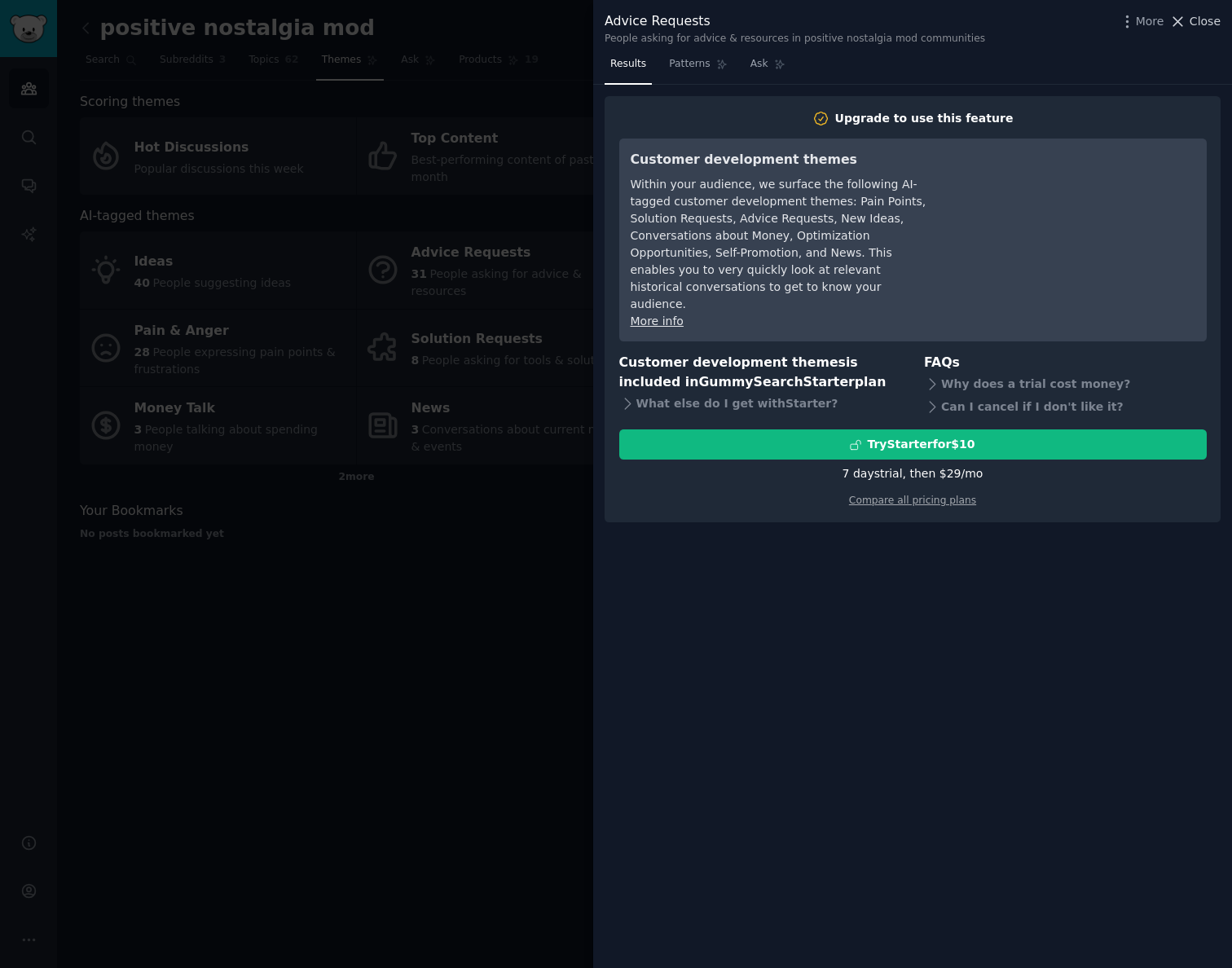
click at [1206, 23] on span "Close" at bounding box center [1206, 21] width 31 height 17
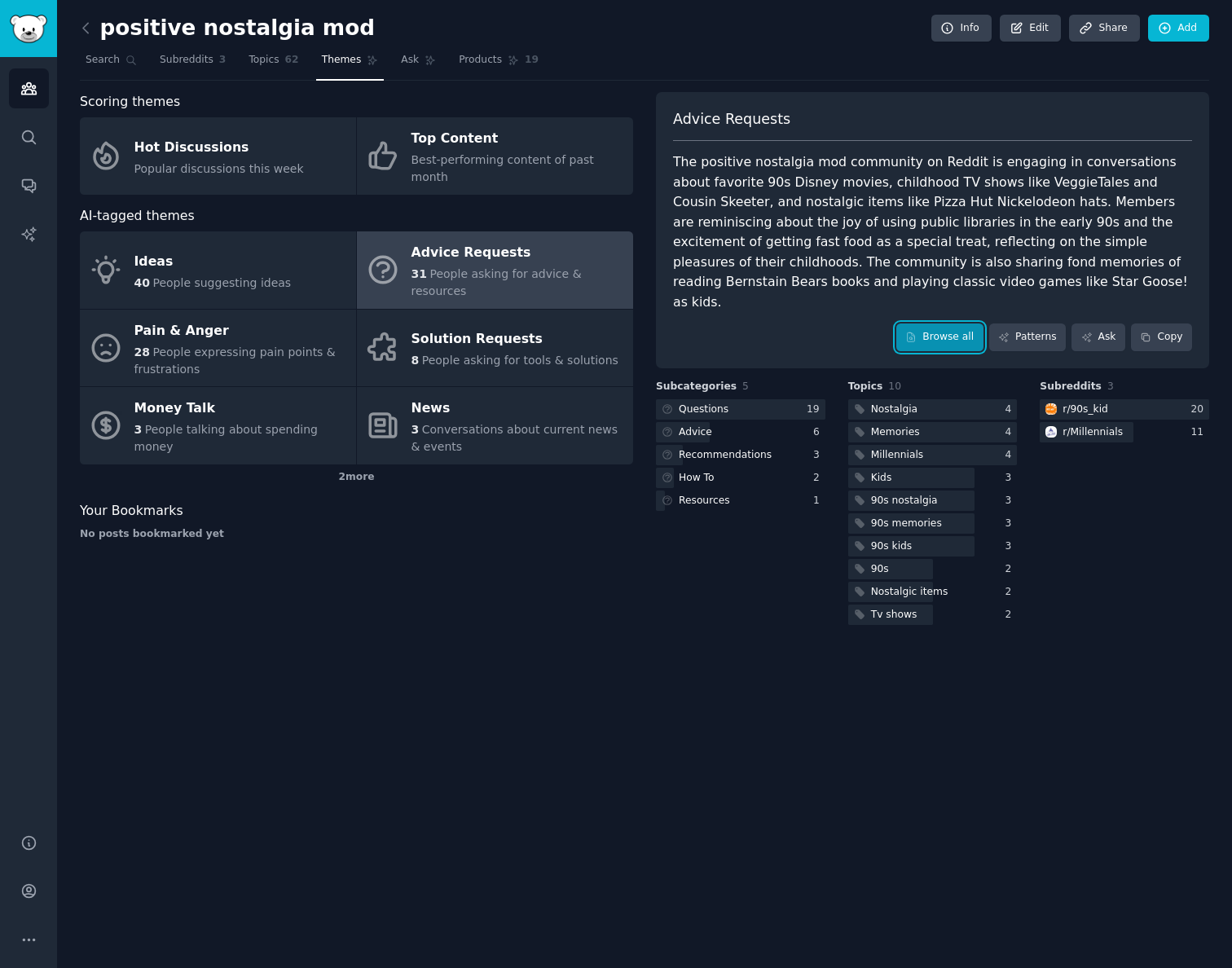
click at [949, 324] on link "Browse all" at bounding box center [940, 338] width 87 height 28
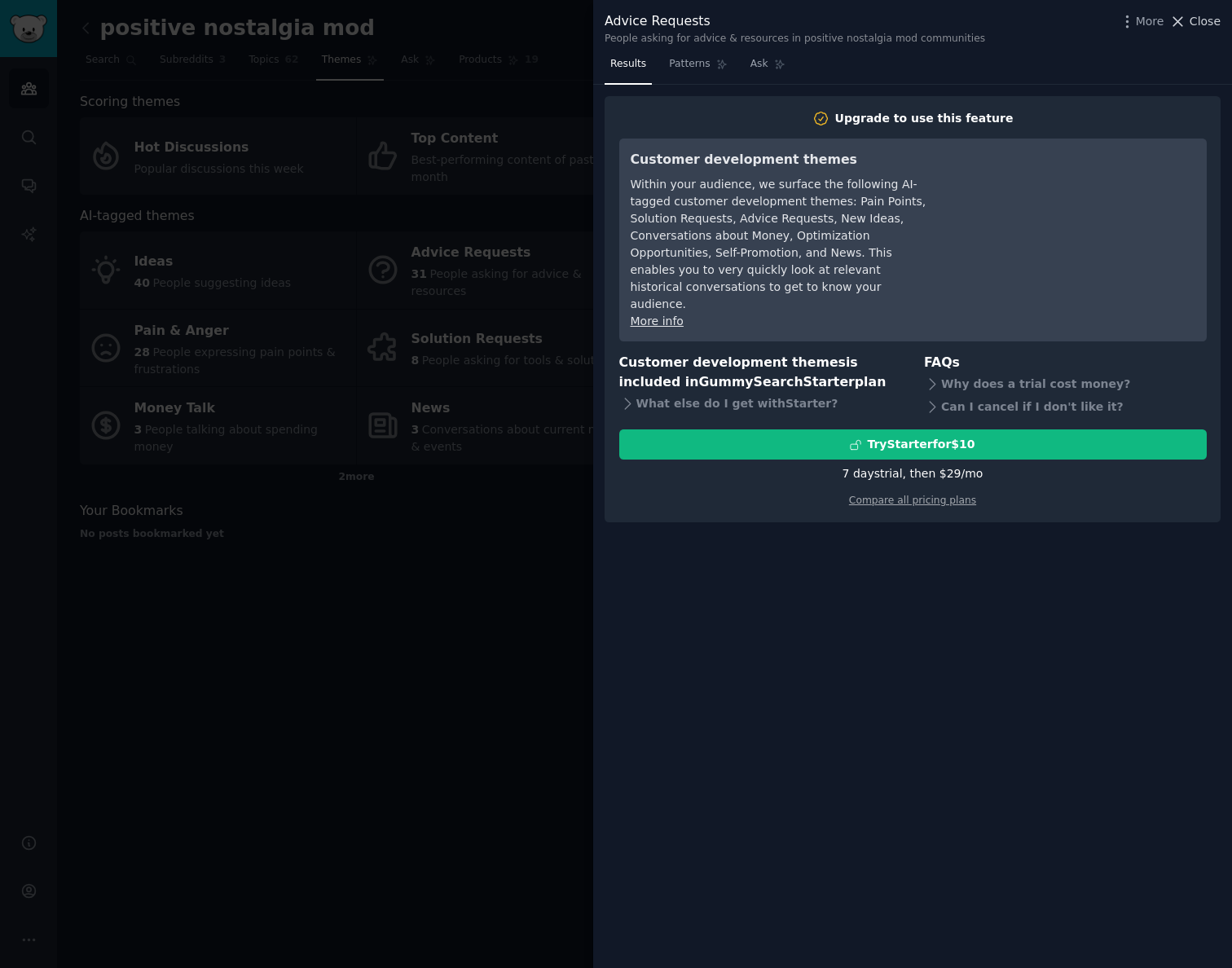
click at [1193, 24] on span "Close" at bounding box center [1206, 21] width 31 height 17
